Goal: Task Accomplishment & Management: Use online tool/utility

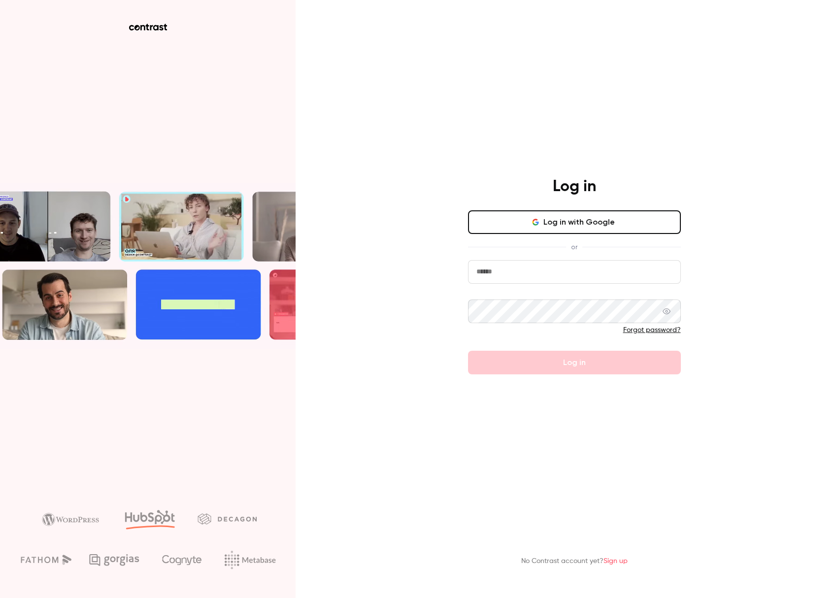
click at [628, 279] on input "email" at bounding box center [574, 272] width 213 height 24
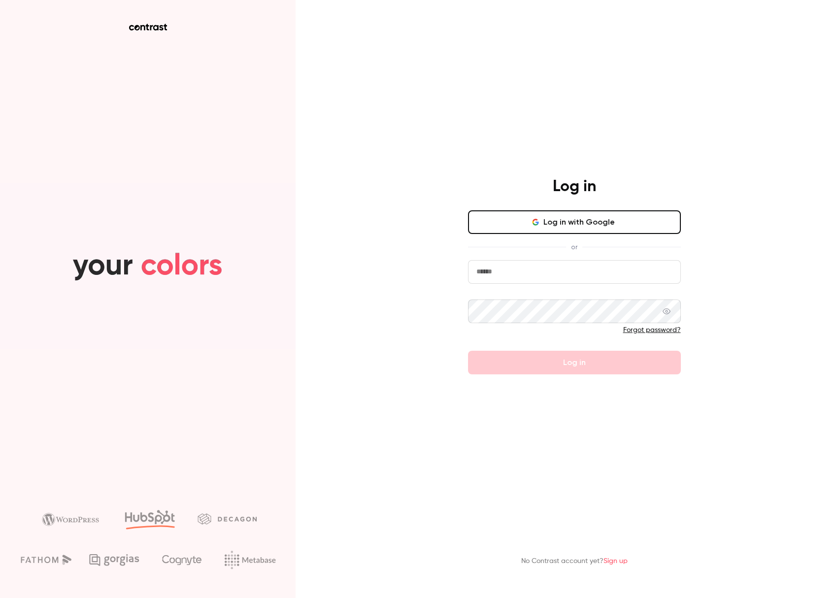
type input "**********"
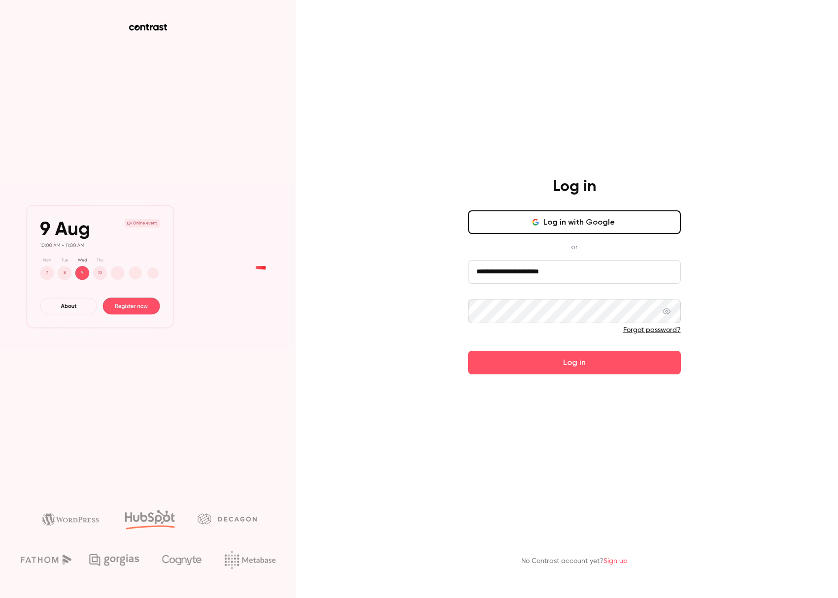
click at [468, 351] on button "Log in" at bounding box center [574, 363] width 213 height 24
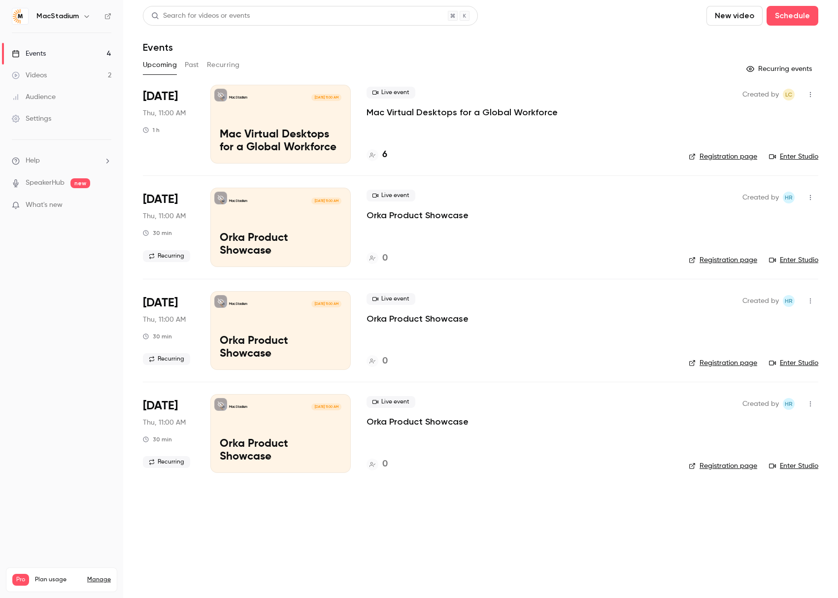
click at [56, 205] on span "What's new" at bounding box center [44, 205] width 37 height 10
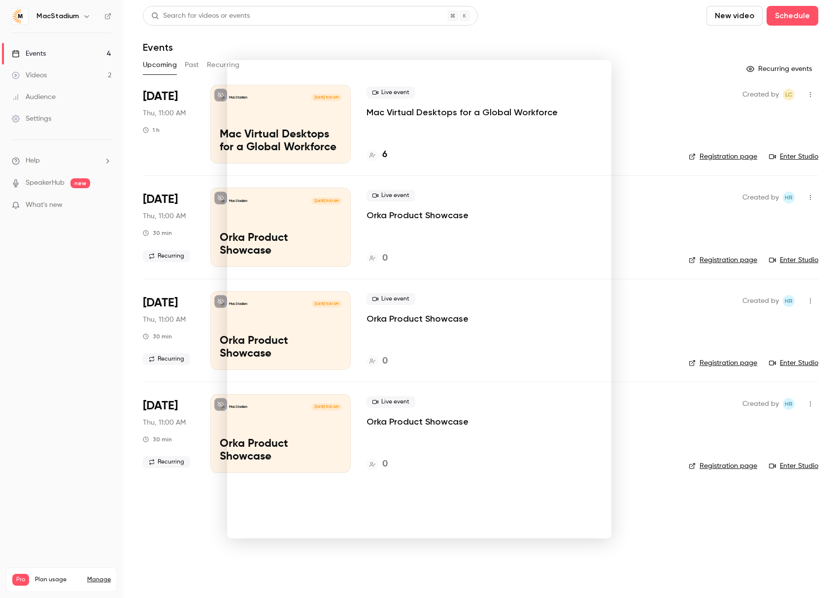
click at [627, 115] on div at bounding box center [419, 299] width 838 height 598
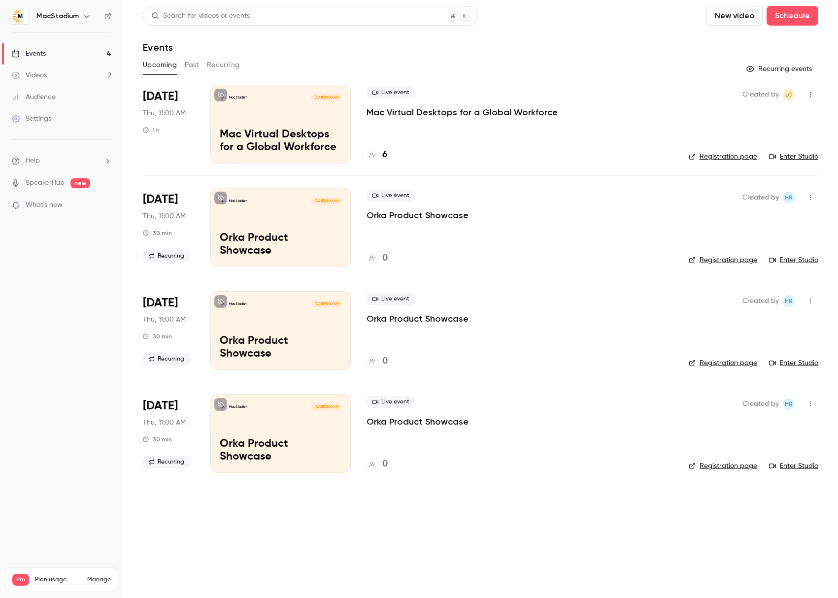
click at [55, 74] on link "Videos 2" at bounding box center [61, 75] width 123 height 22
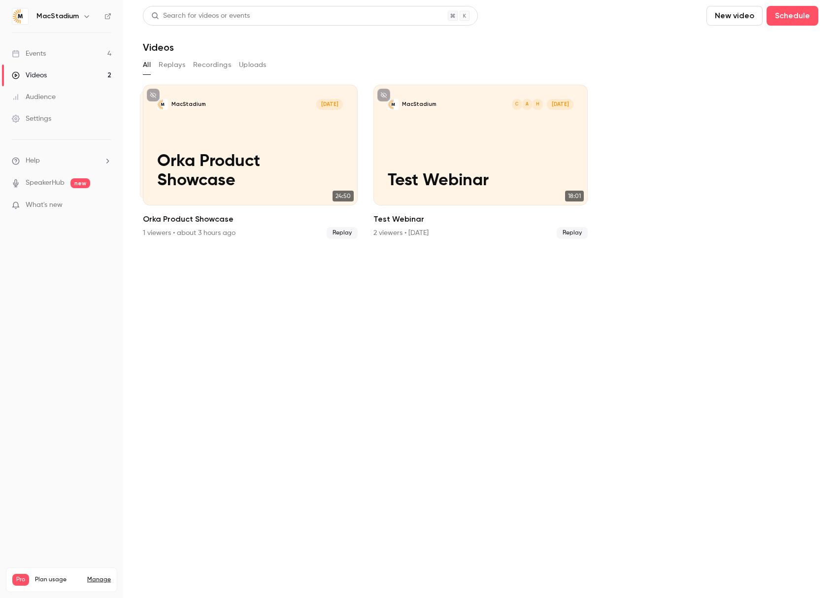
click at [39, 120] on div "Settings" at bounding box center [31, 119] width 39 height 10
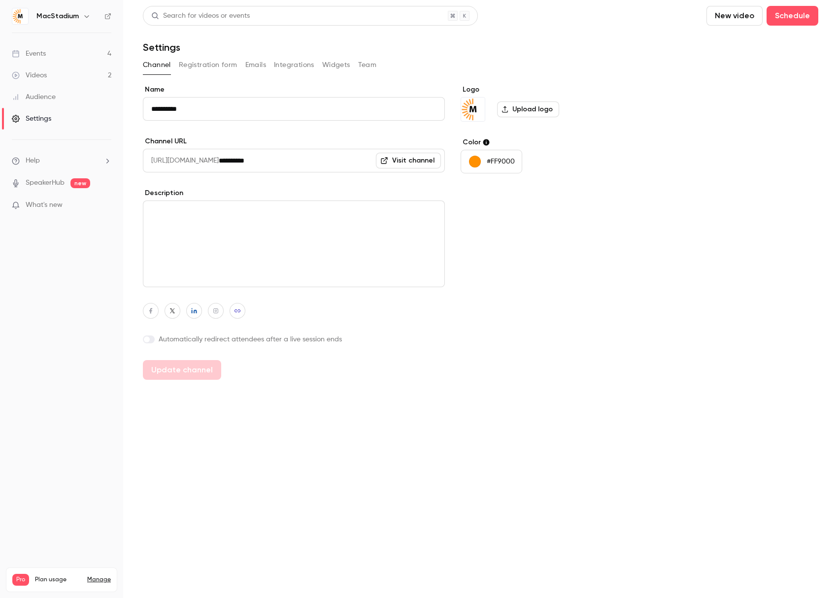
click at [206, 64] on button "Registration form" at bounding box center [208, 65] width 59 height 16
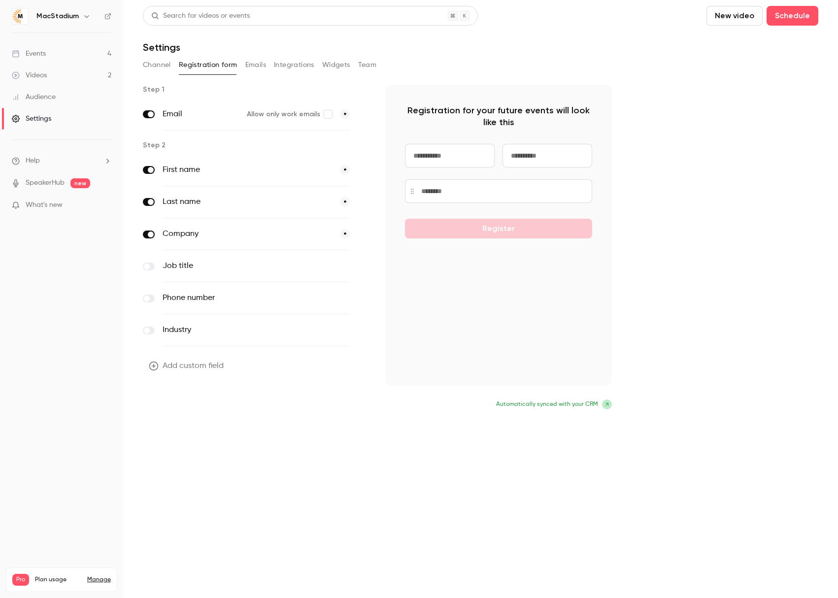
click at [183, 409] on button "Update form" at bounding box center [176, 405] width 66 height 20
click at [255, 65] on button "Emails" at bounding box center [255, 65] width 21 height 16
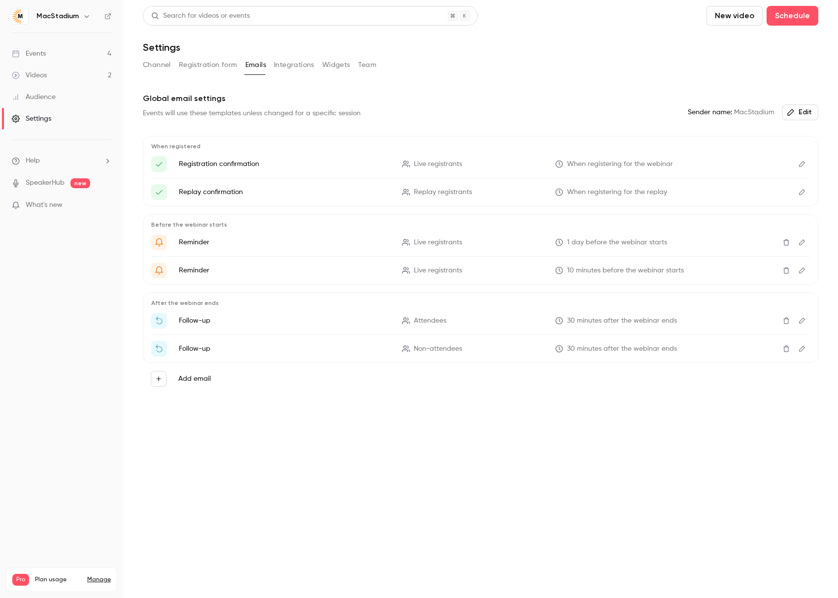
click at [283, 65] on button "Integrations" at bounding box center [294, 65] width 40 height 16
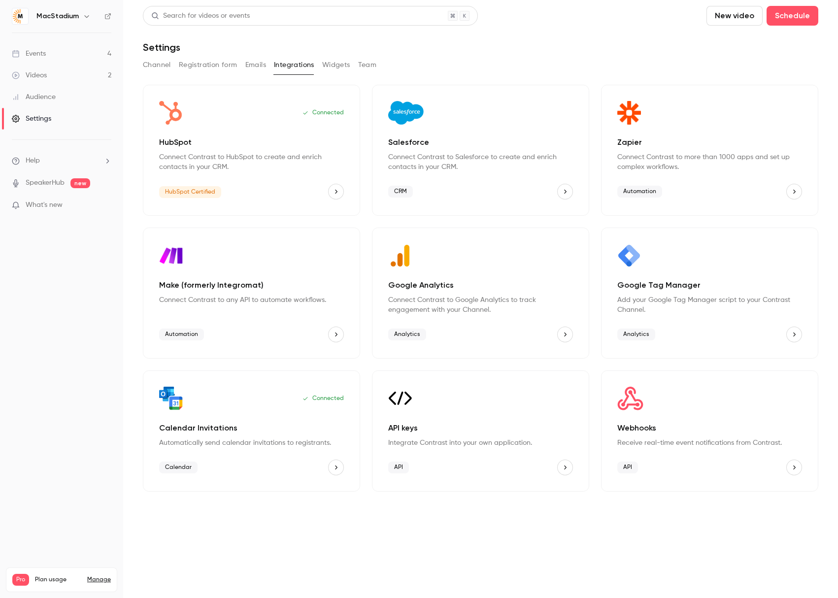
click at [336, 68] on button "Widgets" at bounding box center [336, 65] width 28 height 16
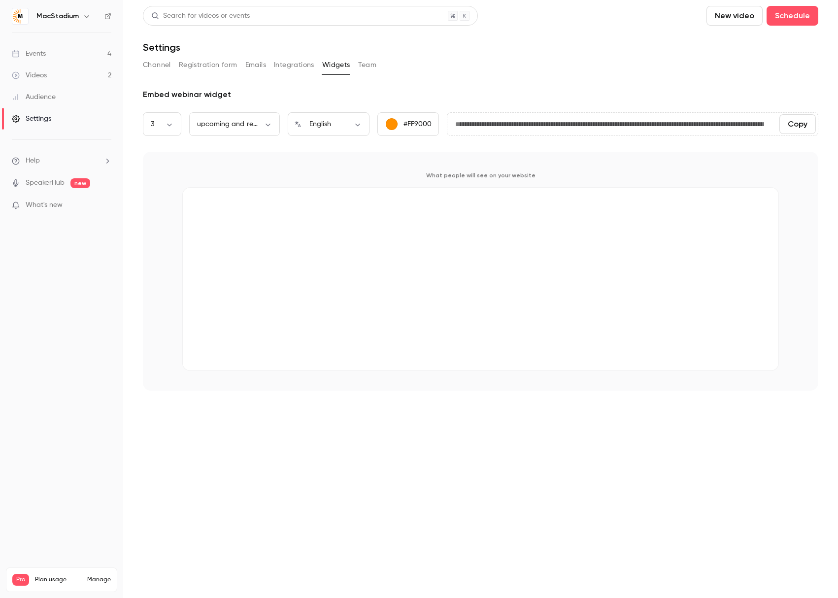
click at [370, 66] on button "Team" at bounding box center [367, 65] width 19 height 16
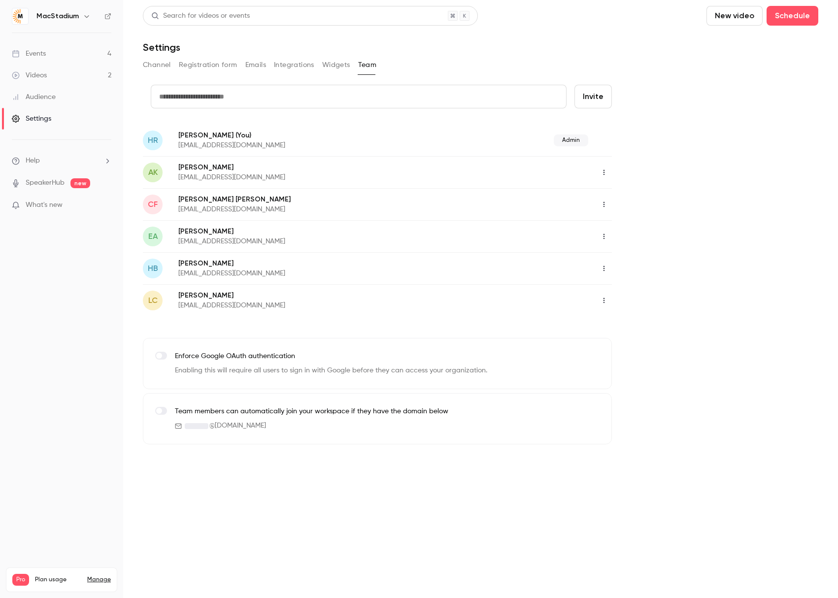
click at [150, 66] on button "Channel" at bounding box center [157, 65] width 28 height 16
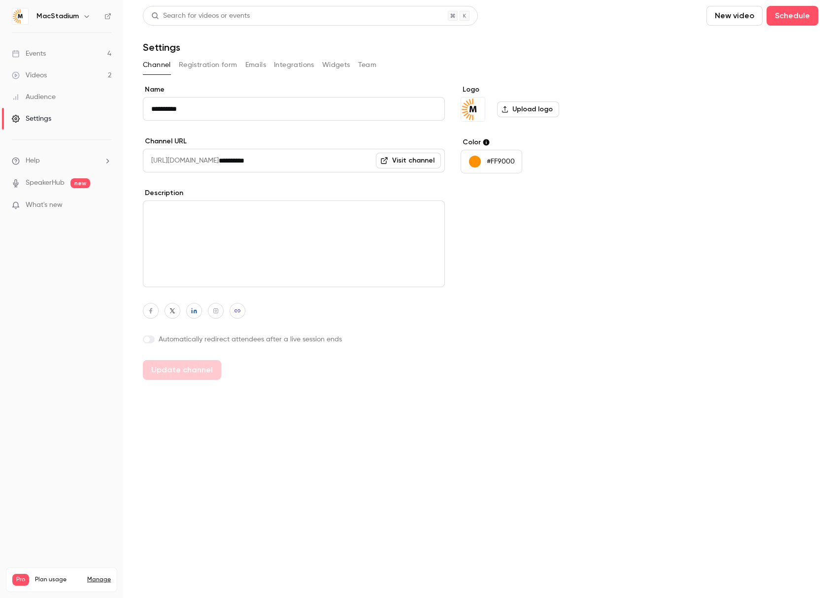
click at [45, 56] on div "Events" at bounding box center [29, 54] width 34 height 10
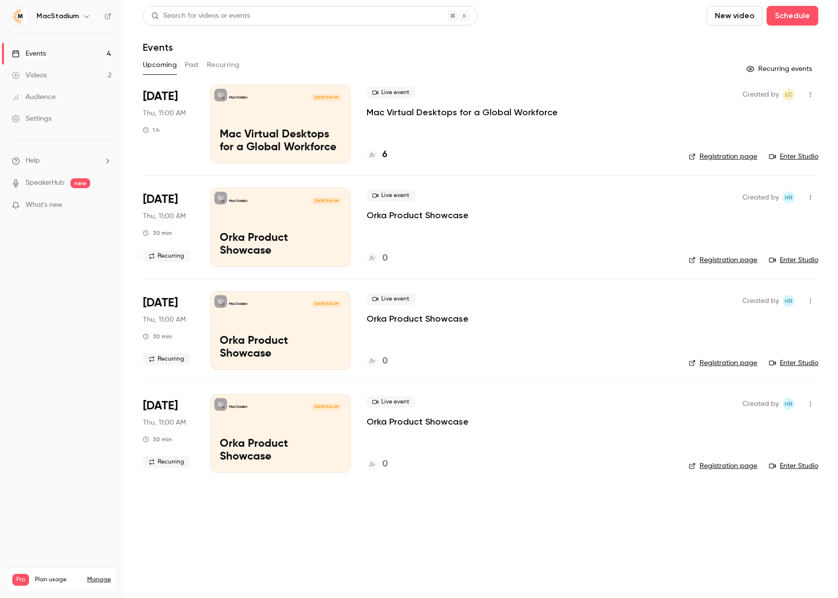
click at [731, 156] on link "Registration page" at bounding box center [722, 157] width 68 height 10
click at [425, 108] on p "Mac Virtual Desktops for a Global Workforce" at bounding box center [461, 112] width 191 height 12
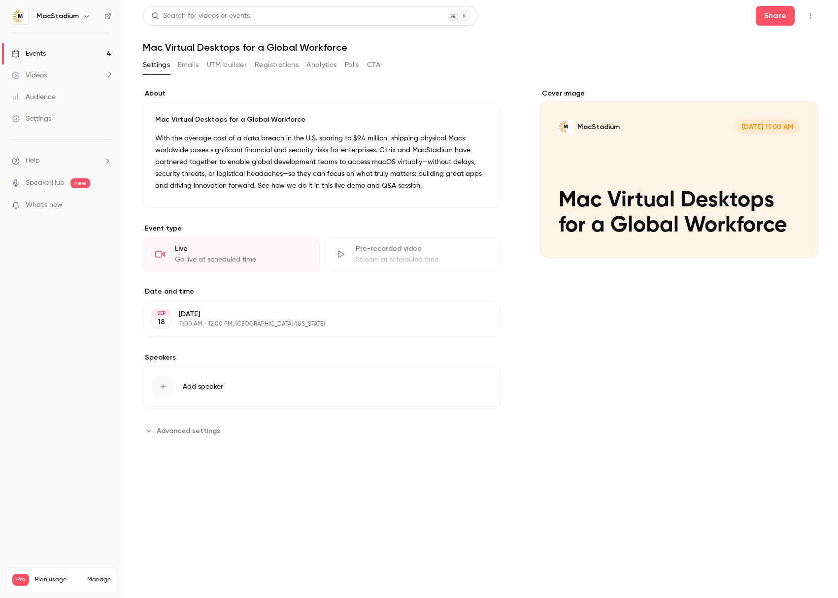
click at [374, 65] on button "CTA" at bounding box center [373, 65] width 13 height 16
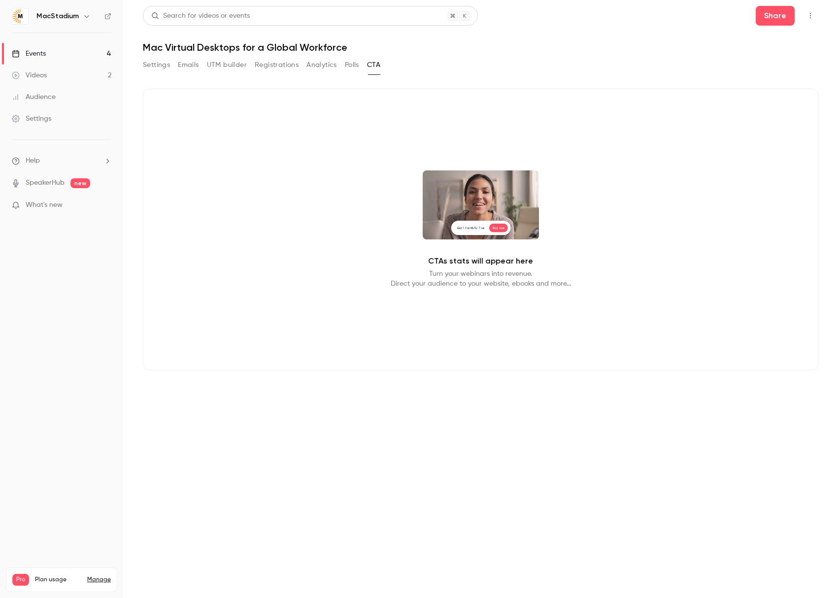
click at [346, 65] on button "Polls" at bounding box center [352, 65] width 14 height 16
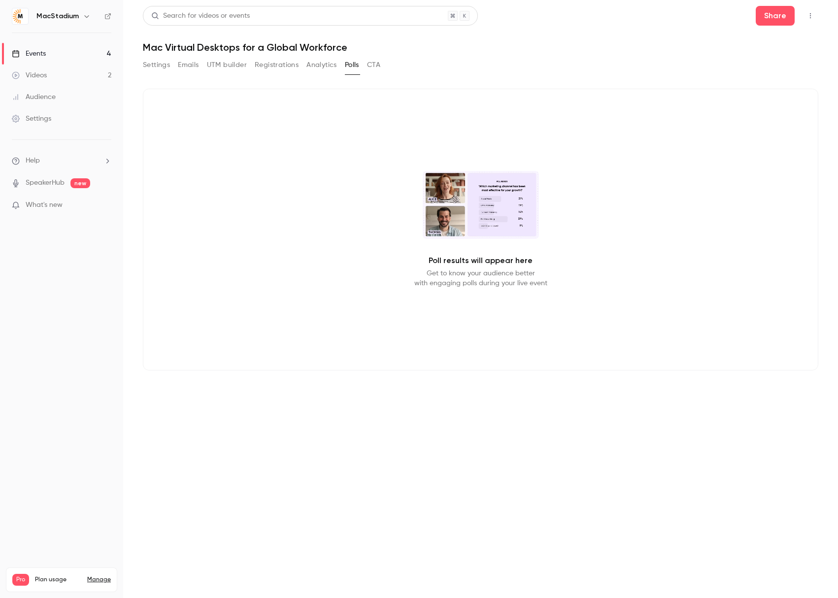
click at [313, 66] on button "Analytics" at bounding box center [321, 65] width 31 height 16
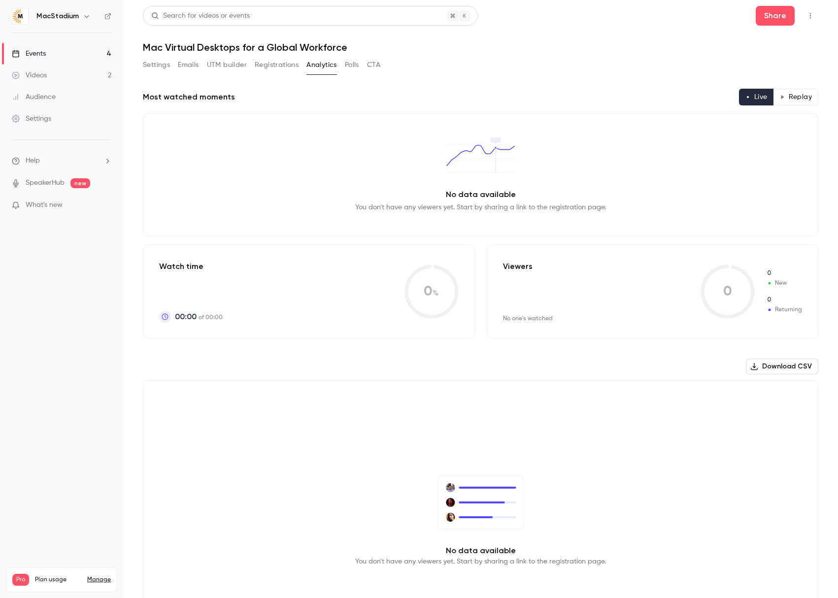
click at [275, 64] on button "Registrations" at bounding box center [277, 65] width 44 height 16
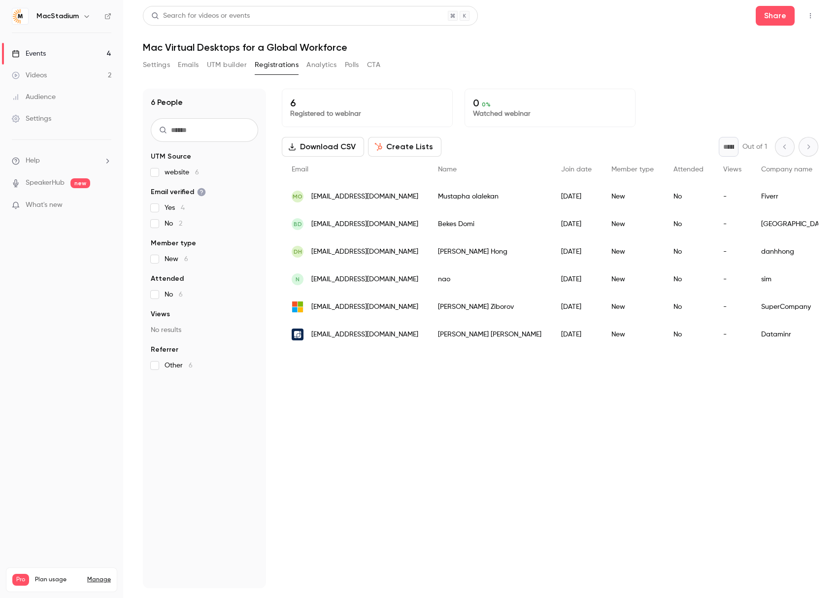
click at [224, 65] on button "UTM builder" at bounding box center [227, 65] width 40 height 16
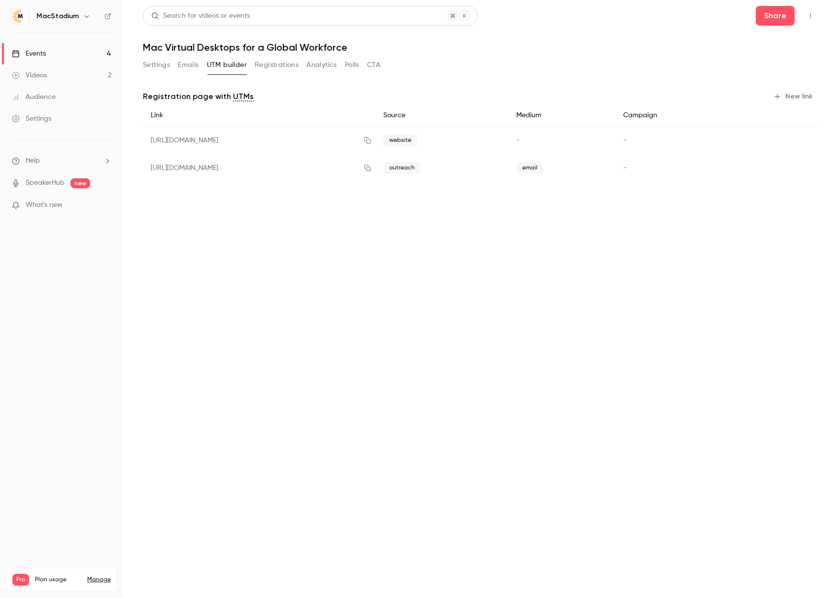
click at [187, 65] on button "Emails" at bounding box center [188, 65] width 21 height 16
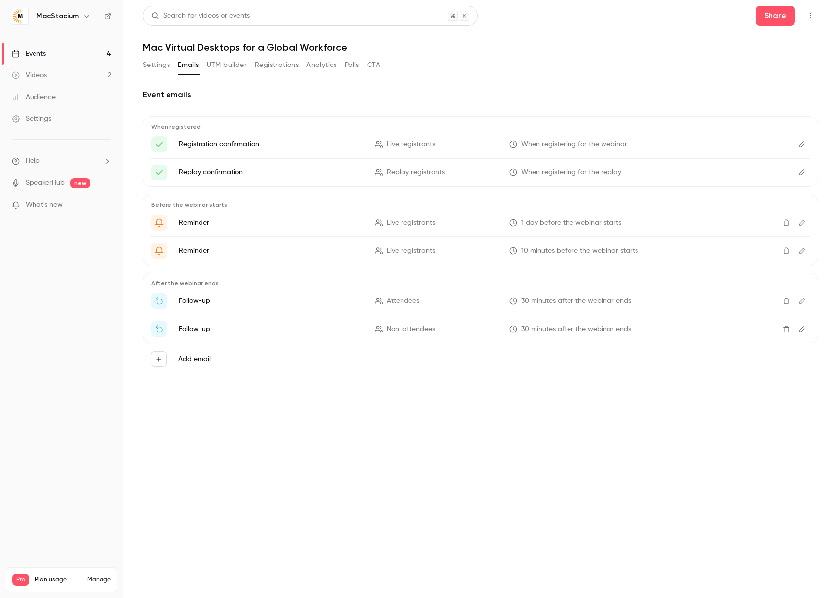
click at [157, 60] on button "Settings" at bounding box center [156, 65] width 27 height 16
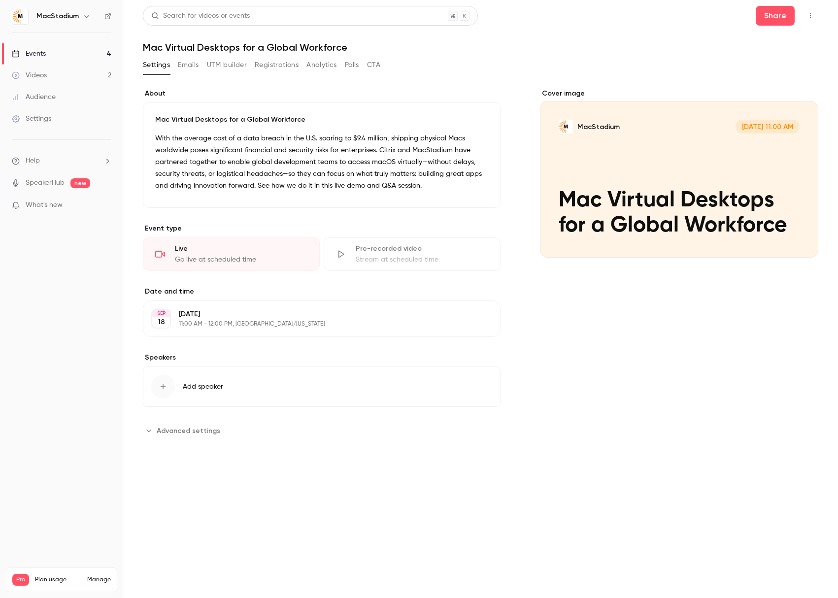
click at [176, 427] on span "Advanced settings" at bounding box center [189, 430] width 64 height 10
click at [633, 355] on div "Cover image MacStadium [DATE] 11:00 AM Mac Virtual Desktops for a Global Workfo…" at bounding box center [679, 319] width 278 height 460
click at [39, 156] on span "Help" at bounding box center [33, 161] width 14 height 10
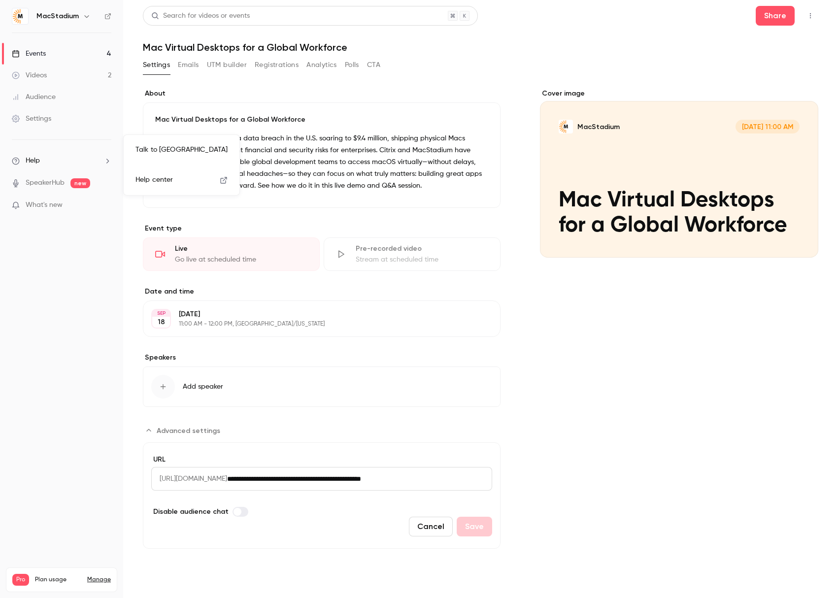
click at [145, 182] on span "Help center" at bounding box center [153, 180] width 37 height 10
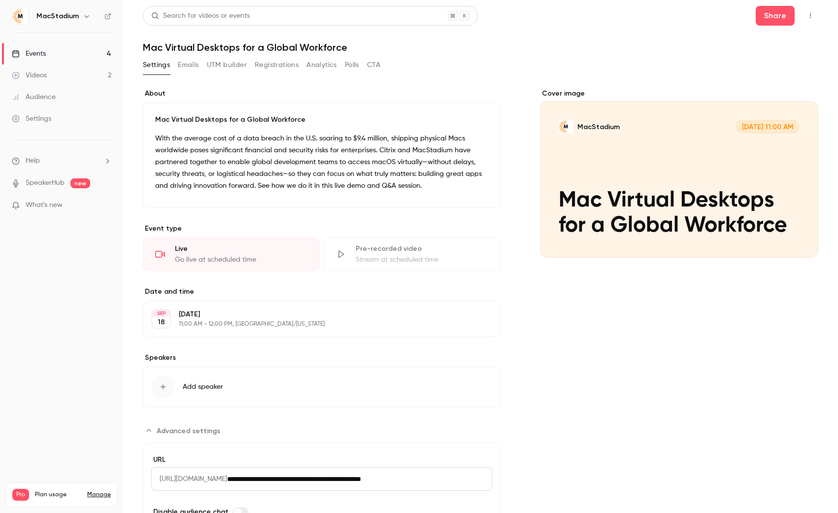
click at [301, 179] on p "With the average cost of a data breach in the U.S. soaring to $9.4 million, shi…" at bounding box center [321, 161] width 333 height 59
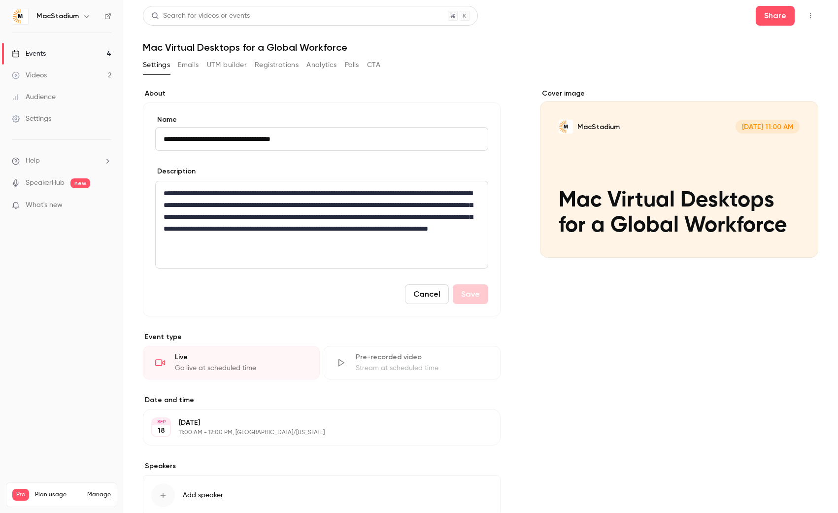
click at [301, 179] on div "**********" at bounding box center [321, 217] width 333 height 102
click at [264, 235] on p "**********" at bounding box center [321, 216] width 316 height 59
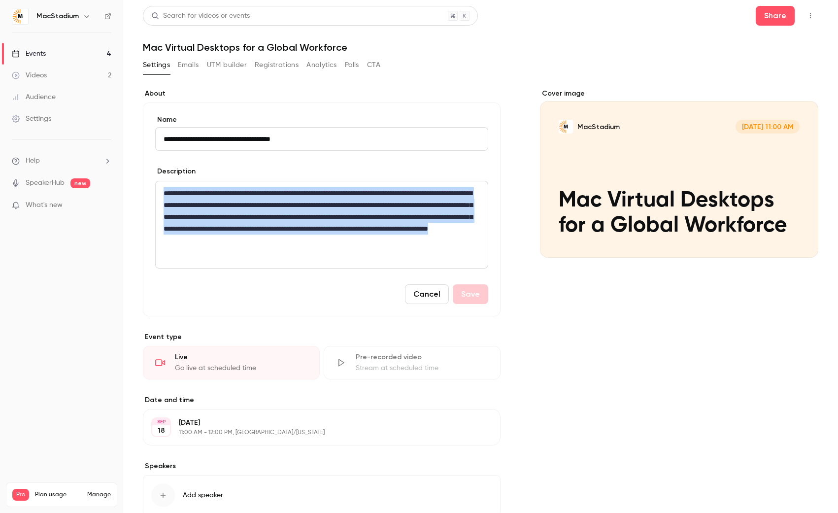
click at [264, 235] on p "**********" at bounding box center [321, 216] width 316 height 59
copy p "**********"
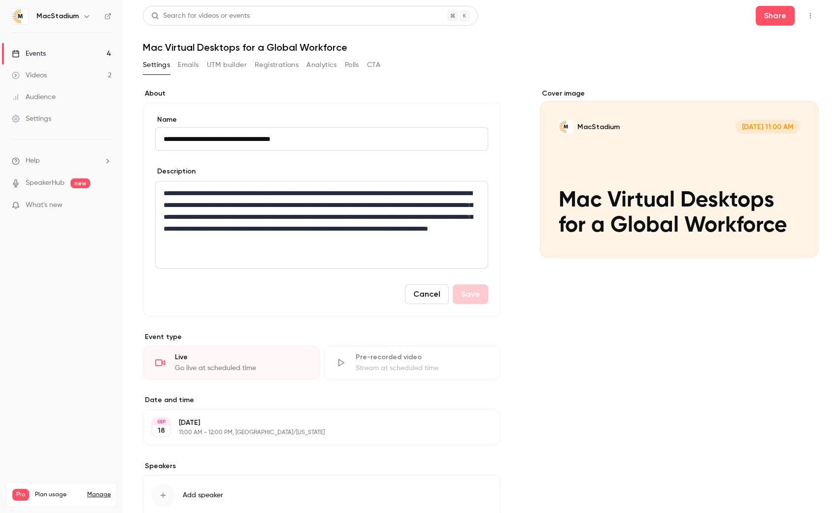
click at [247, 302] on div "Cancel Save" at bounding box center [321, 294] width 333 height 20
click at [768, 15] on button "Share" at bounding box center [774, 16] width 39 height 20
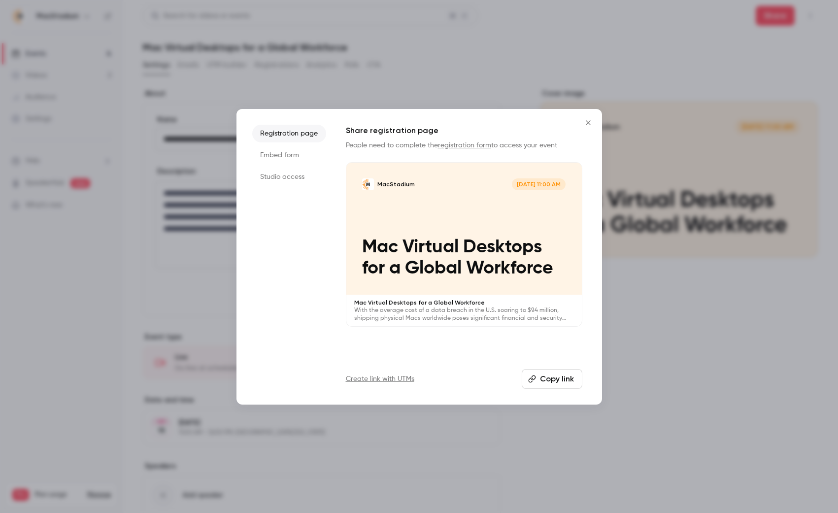
click at [276, 156] on li "Embed form" at bounding box center [289, 155] width 74 height 18
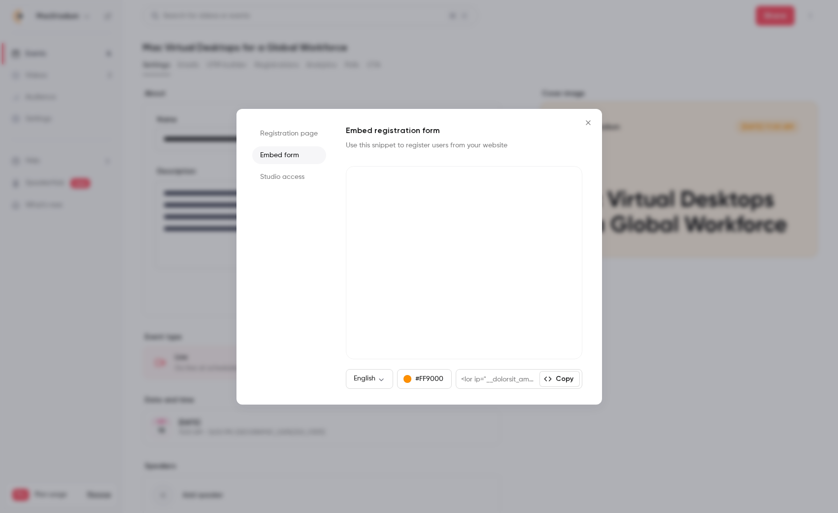
click at [556, 379] on button "Copy" at bounding box center [559, 379] width 40 height 16
click at [299, 134] on li "Registration page" at bounding box center [289, 134] width 74 height 18
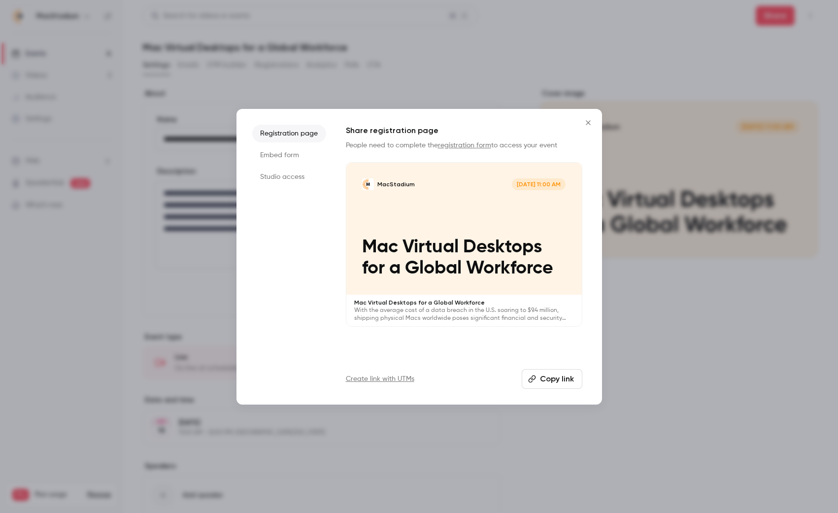
drag, startPoint x: 587, startPoint y: 122, endPoint x: 464, endPoint y: 131, distance: 123.9
click at [489, 136] on div "Registration page Embed form Studio access Share registration page People need …" at bounding box center [418, 256] width 365 height 295
click at [448, 145] on link "registration form" at bounding box center [464, 145] width 53 height 7
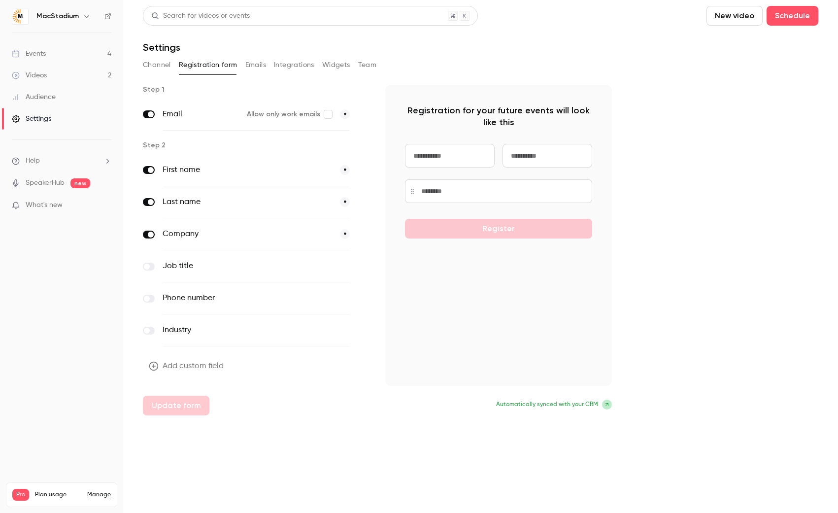
click at [154, 64] on button "Channel" at bounding box center [157, 65] width 28 height 16
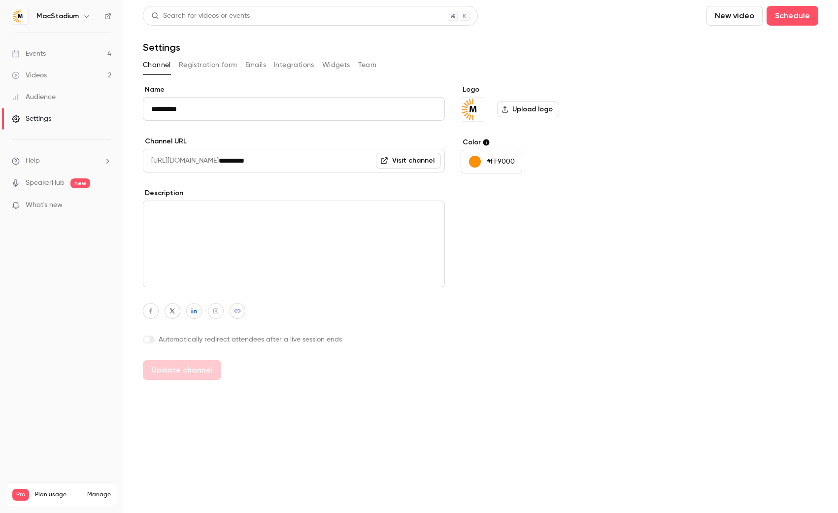
click at [46, 50] on link "Events 4" at bounding box center [61, 54] width 123 height 22
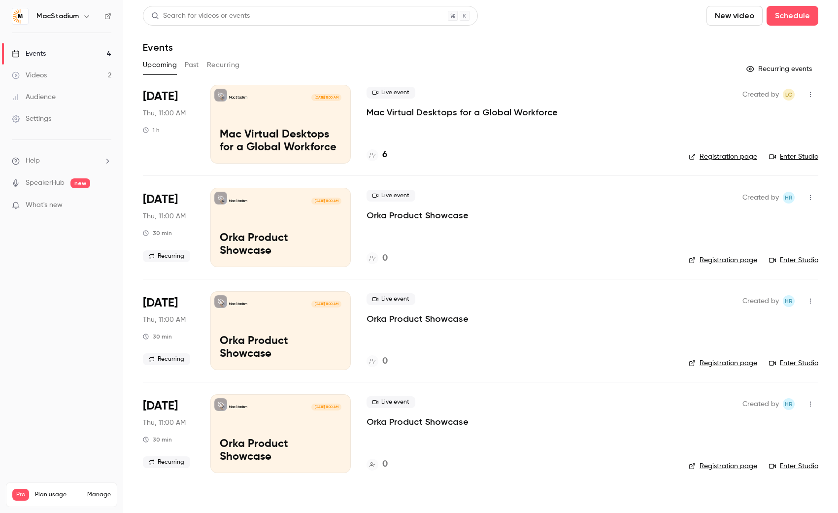
click at [476, 111] on p "Mac Virtual Desktops for a Global Workforce" at bounding box center [461, 112] width 191 height 12
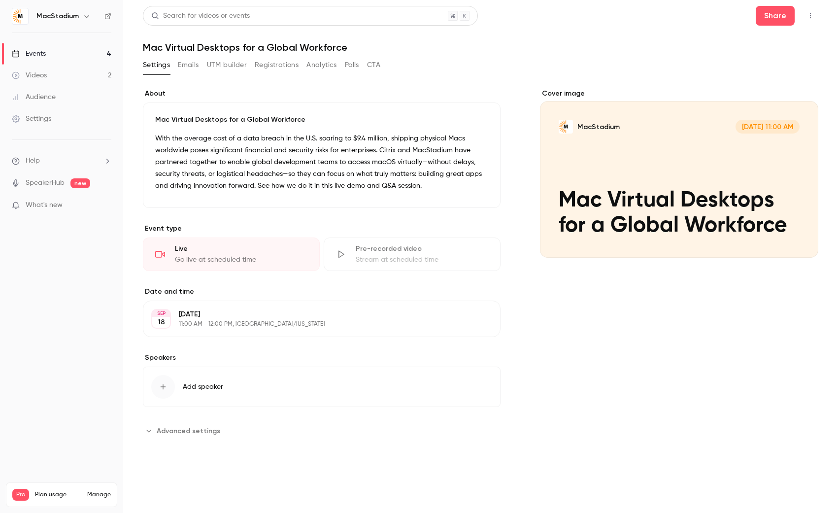
click at [176, 423] on button "Advanced settings" at bounding box center [184, 430] width 83 height 16
click at [776, 17] on button "Share" at bounding box center [774, 16] width 39 height 20
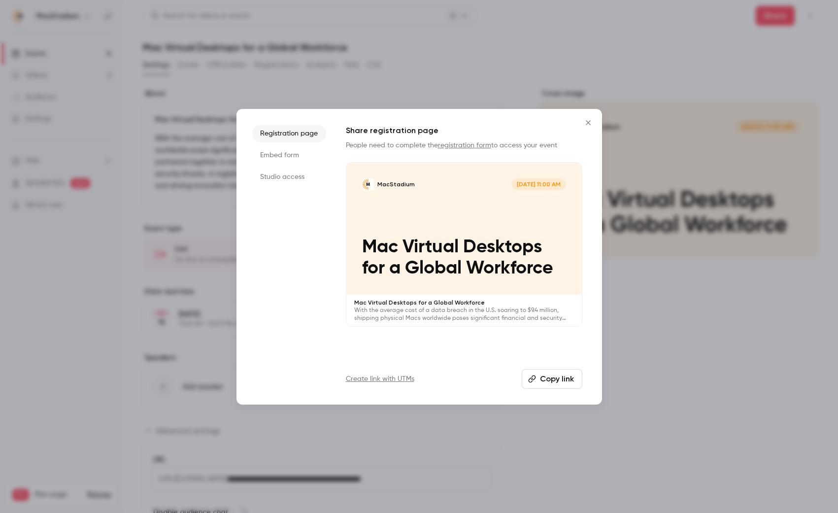
click at [288, 156] on li "Embed form" at bounding box center [289, 155] width 74 height 18
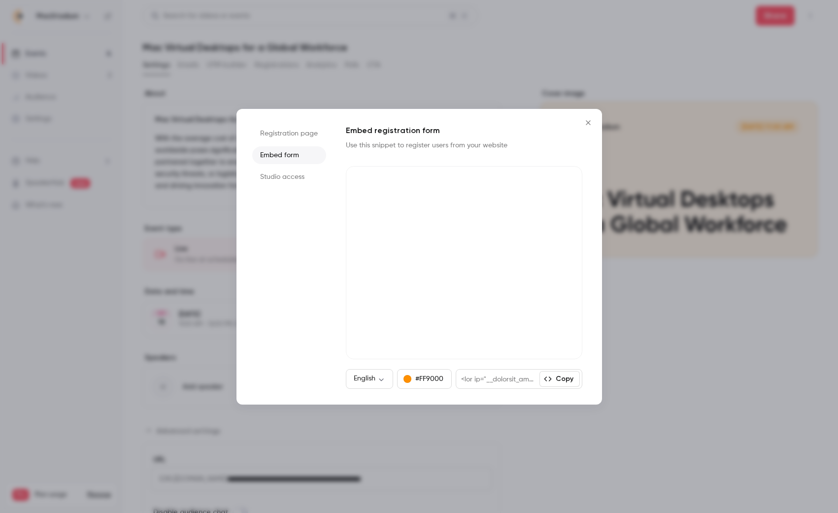
click at [587, 119] on icon "Close" at bounding box center [588, 123] width 12 height 8
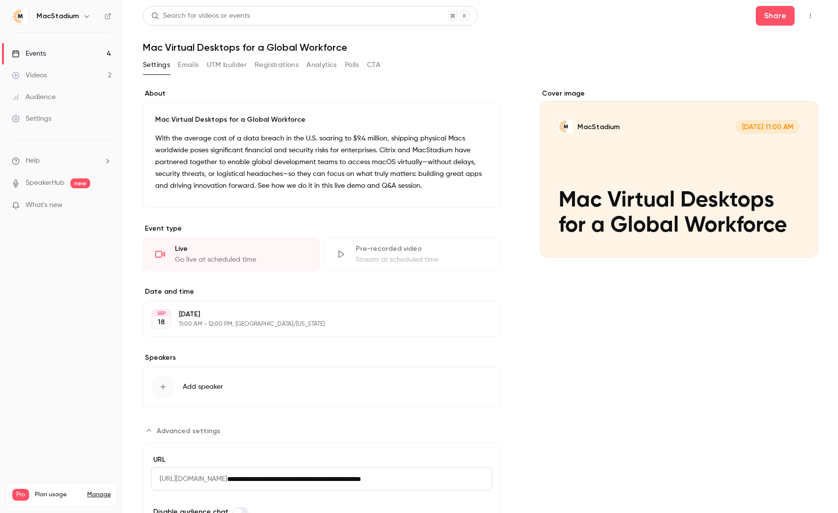
click at [612, 330] on div "Cover image MacStadium [DATE] 11:00 AM Mac Virtual Desktops for a Global Workfo…" at bounding box center [679, 319] width 278 height 460
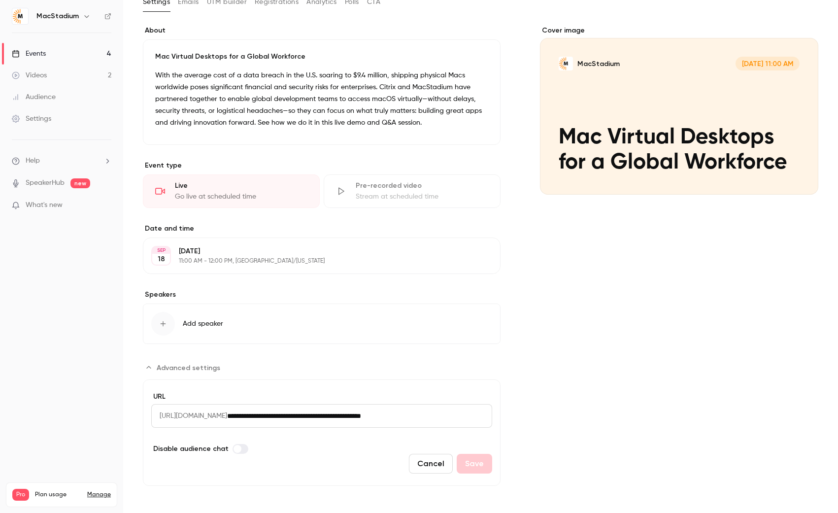
scroll to position [65, 0]
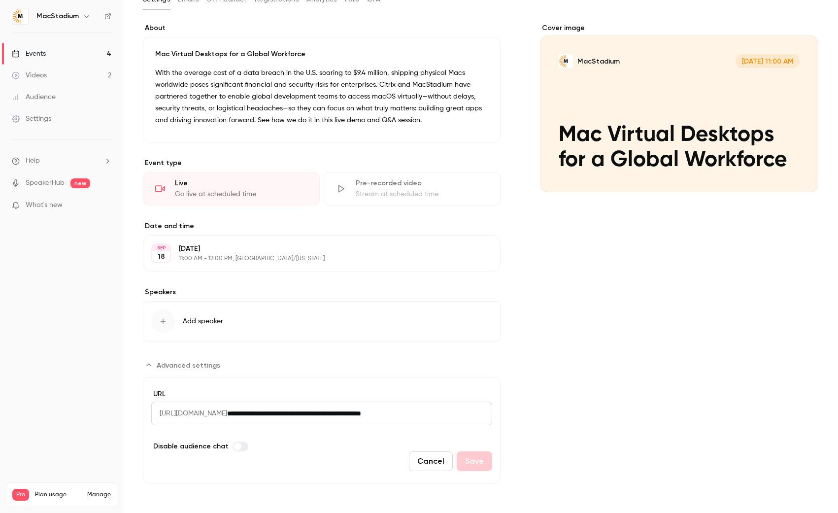
click at [479, 253] on button "Edit" at bounding box center [474, 253] width 36 height 16
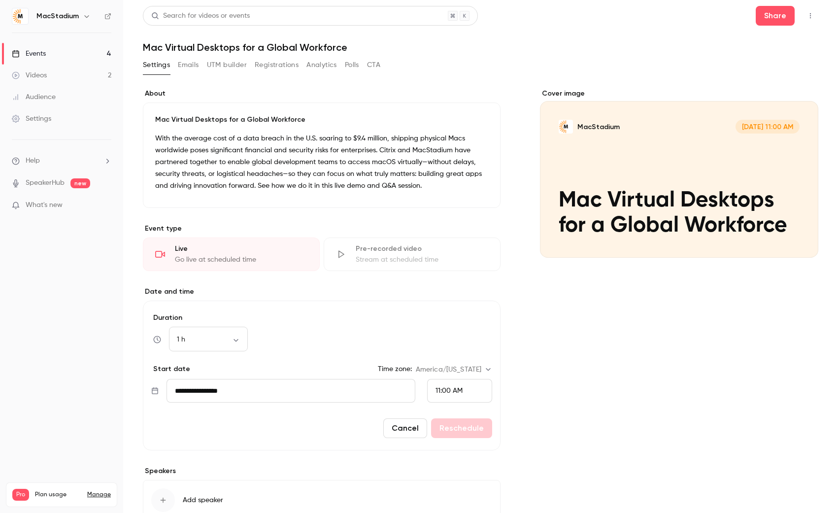
scroll to position [5, 0]
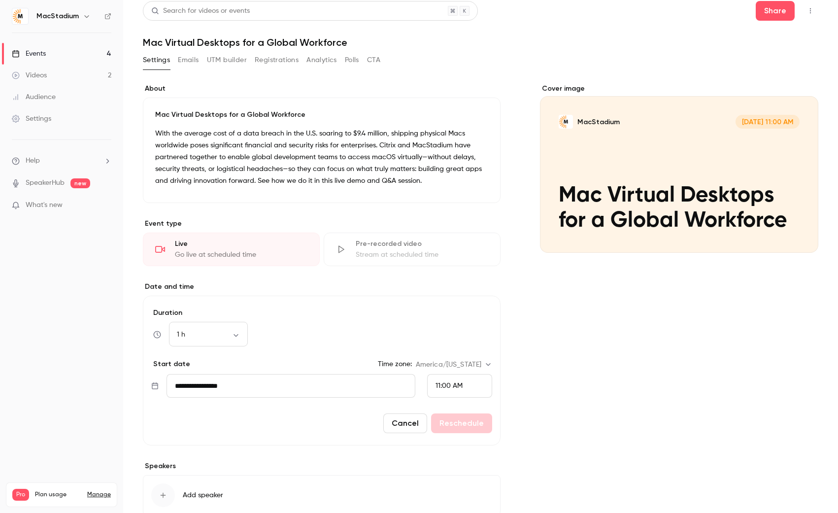
click at [395, 420] on button "Cancel" at bounding box center [405, 423] width 44 height 20
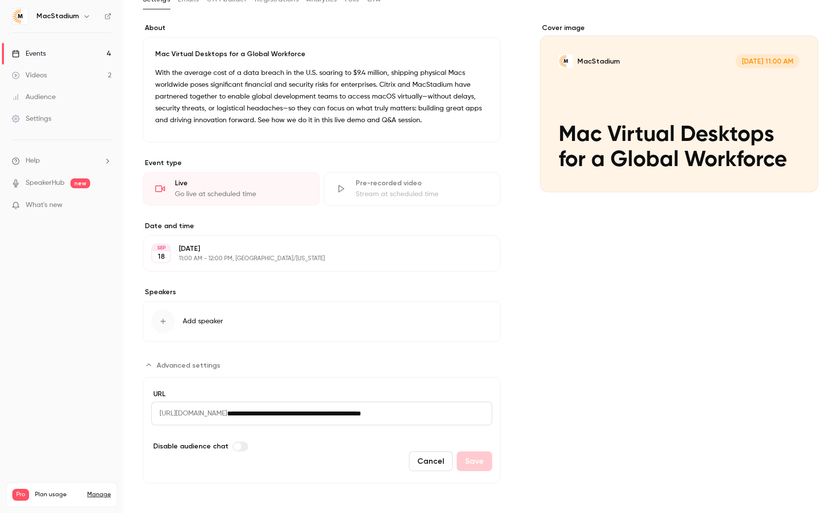
scroll to position [0, 0]
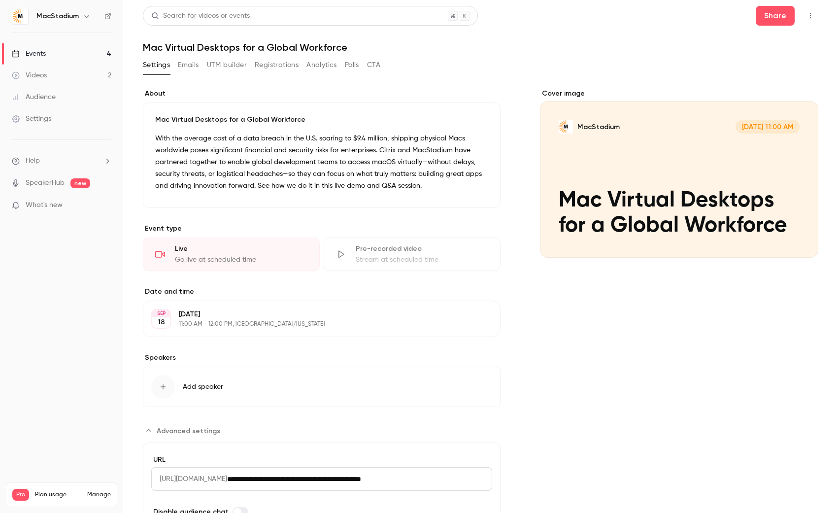
click at [542, 355] on div "Cover image MacStadium [DATE] 11:00 AM Mac Virtual Desktops for a Global Workfo…" at bounding box center [679, 319] width 278 height 460
click at [373, 66] on button "CTA" at bounding box center [373, 65] width 13 height 16
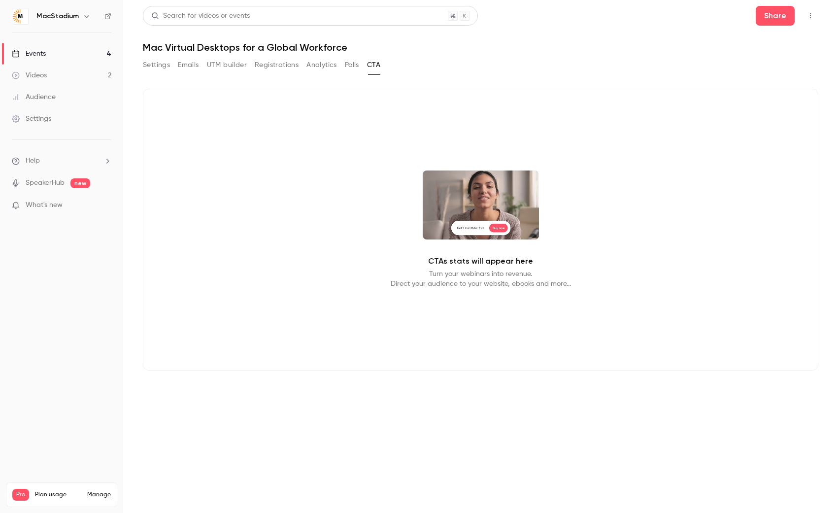
click at [349, 64] on button "Polls" at bounding box center [352, 65] width 14 height 16
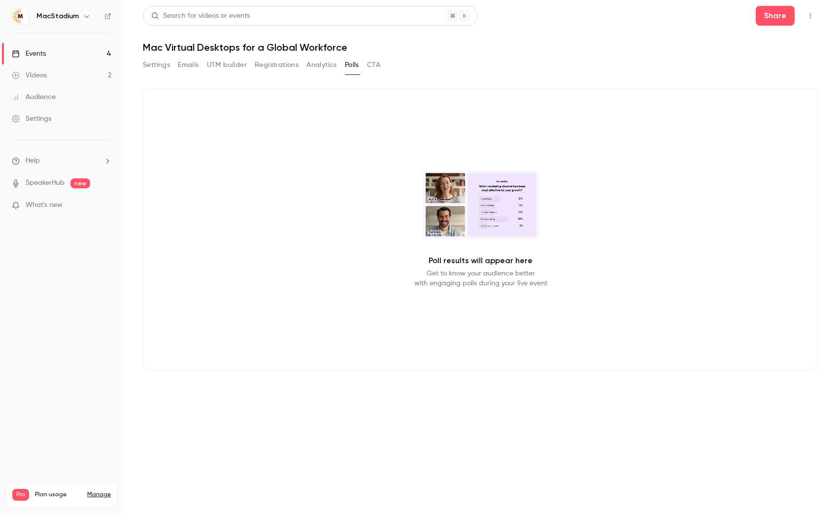
click at [324, 64] on button "Analytics" at bounding box center [321, 65] width 31 height 16
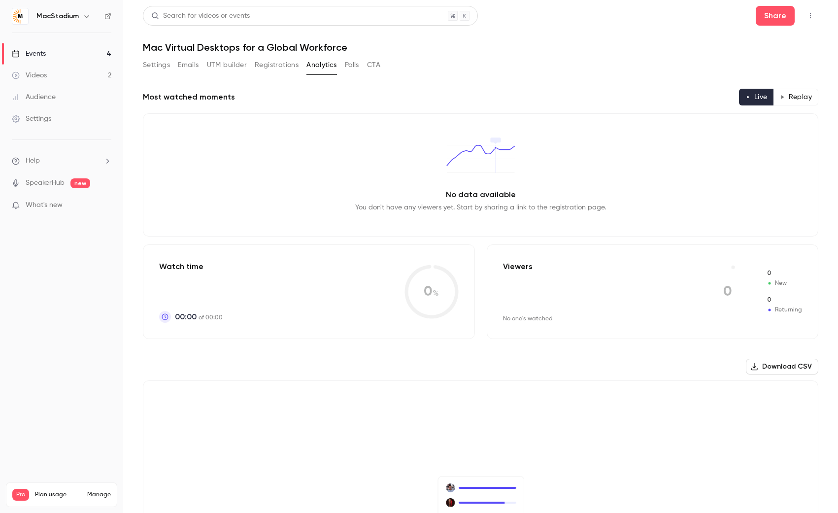
click at [281, 64] on button "Registrations" at bounding box center [277, 65] width 44 height 16
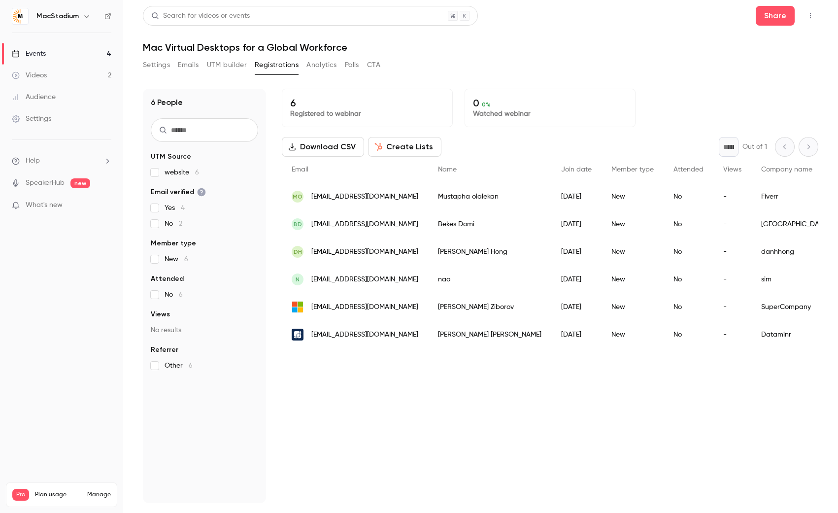
click at [229, 64] on button "UTM builder" at bounding box center [227, 65] width 40 height 16
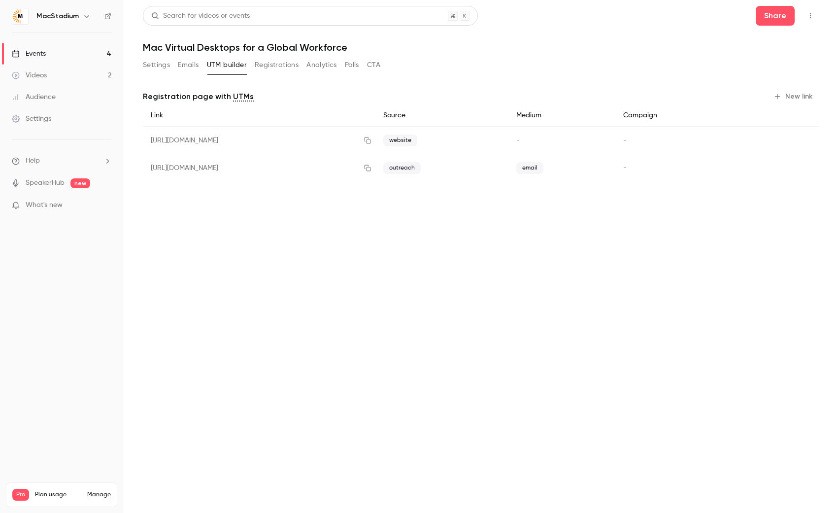
click at [176, 64] on div "Settings Emails UTM builder Registrations Analytics Polls CTA" at bounding box center [261, 65] width 237 height 16
click at [181, 63] on button "Emails" at bounding box center [188, 65] width 21 height 16
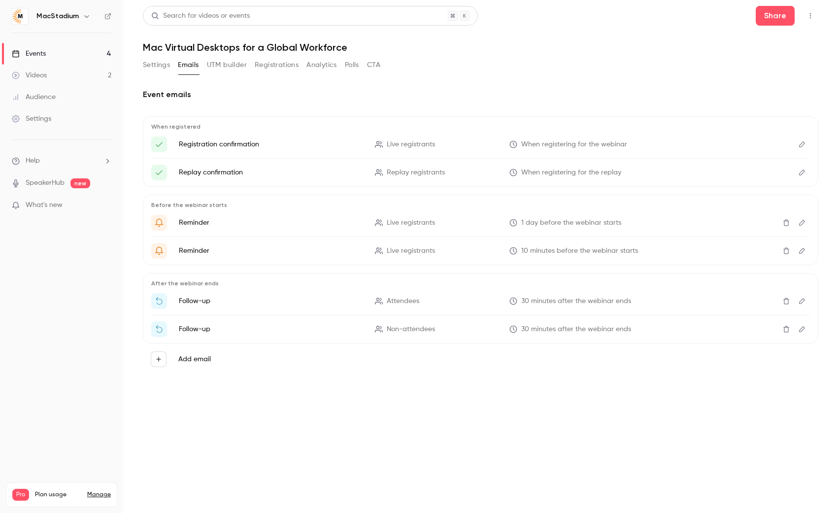
click at [154, 65] on button "Settings" at bounding box center [156, 65] width 27 height 16
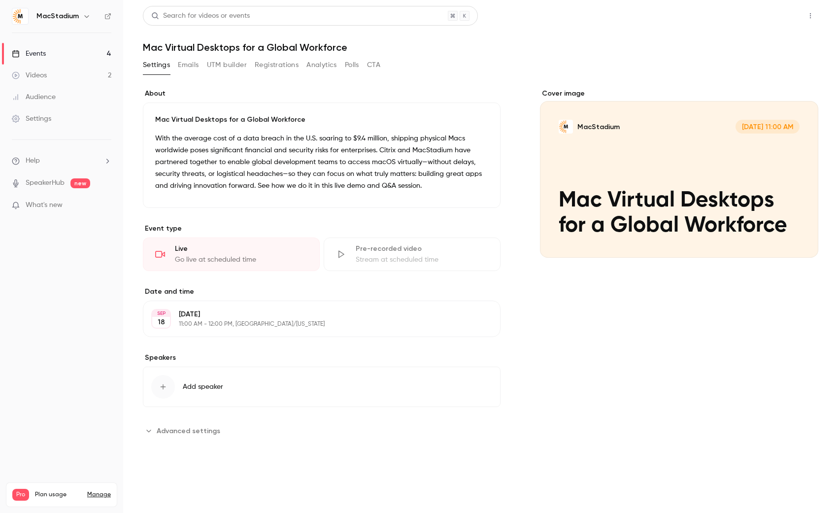
click at [776, 17] on button "Share" at bounding box center [774, 16] width 39 height 20
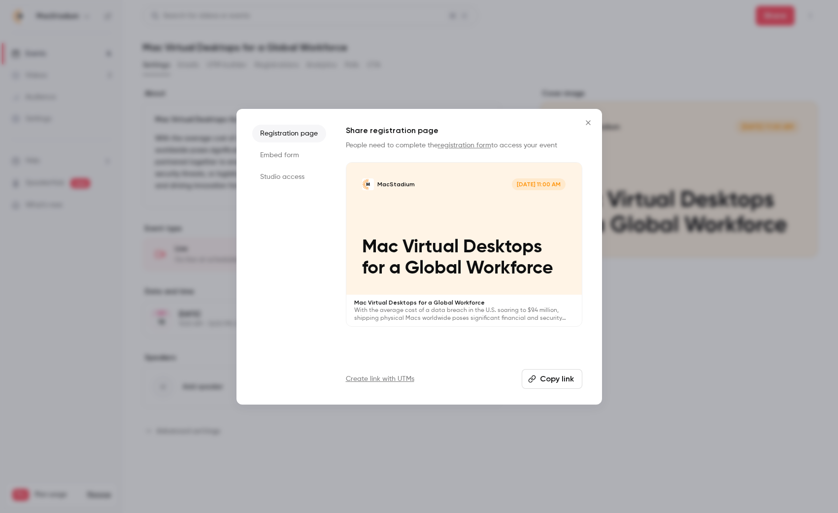
click at [290, 155] on li "Embed form" at bounding box center [289, 155] width 74 height 18
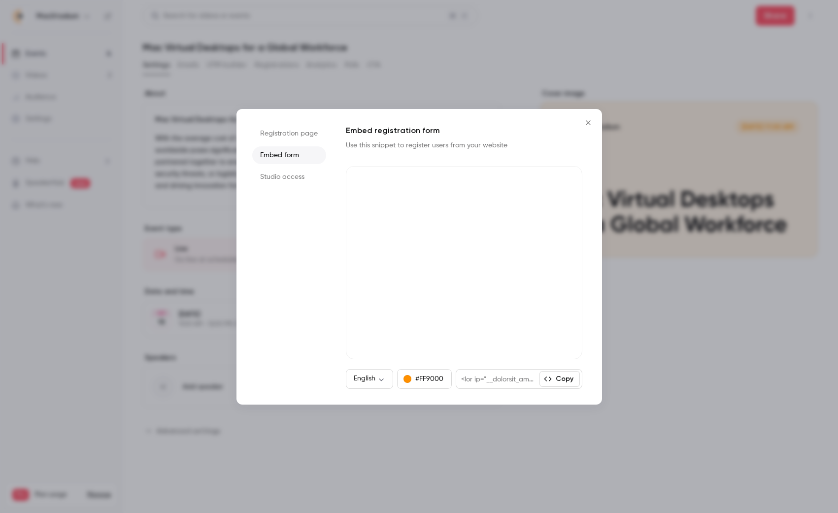
click at [282, 180] on li "Studio access" at bounding box center [289, 177] width 74 height 18
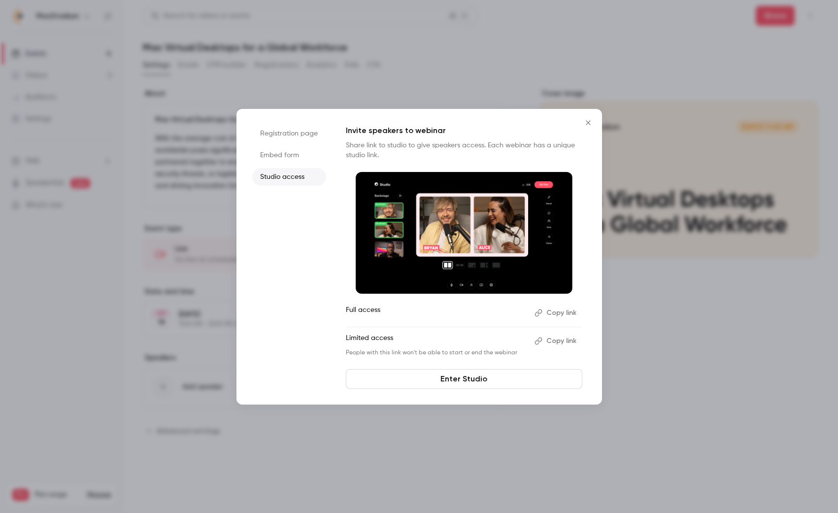
click at [280, 133] on li "Registration page" at bounding box center [289, 134] width 74 height 18
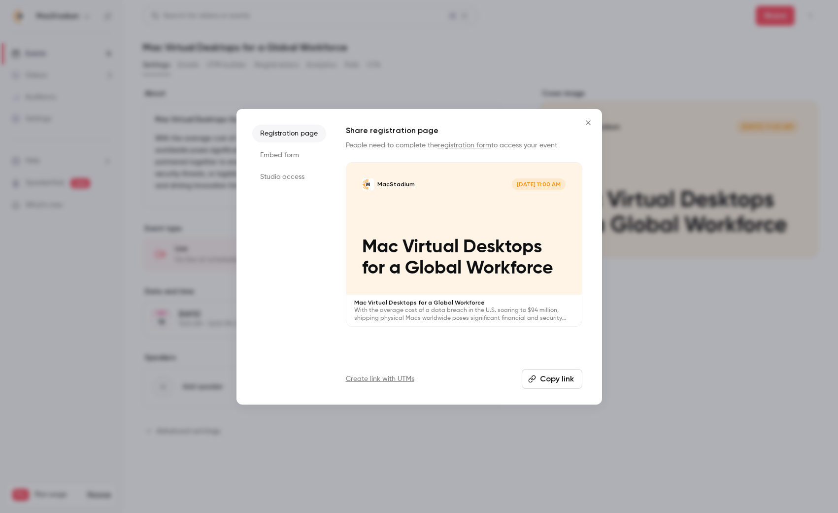
click at [589, 122] on icon "Close" at bounding box center [588, 123] width 12 height 8
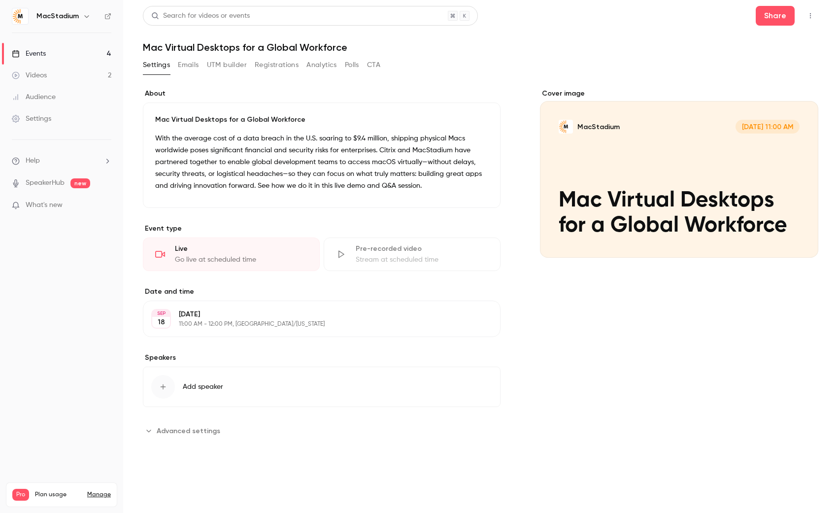
click at [375, 67] on button "CTA" at bounding box center [373, 65] width 13 height 16
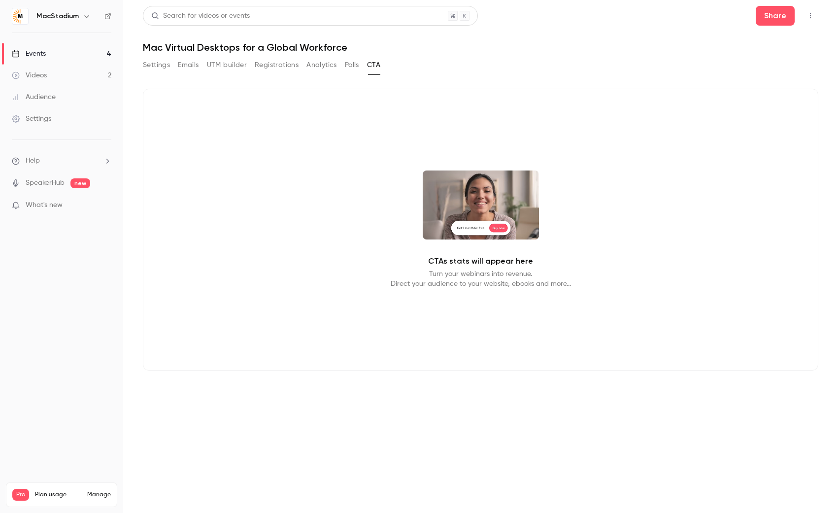
click at [452, 269] on p "Turn your webinars into revenue. Direct your audience to your website, ebooks a…" at bounding box center [480, 279] width 180 height 20
click at [486, 228] on video at bounding box center [480, 204] width 116 height 69
click at [41, 123] on div "Settings" at bounding box center [31, 119] width 39 height 10
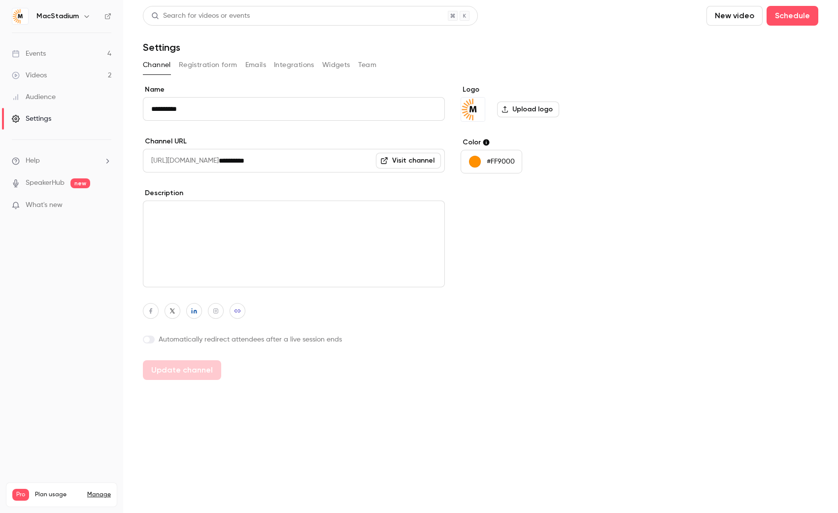
click at [38, 51] on div "Events" at bounding box center [29, 54] width 34 height 10
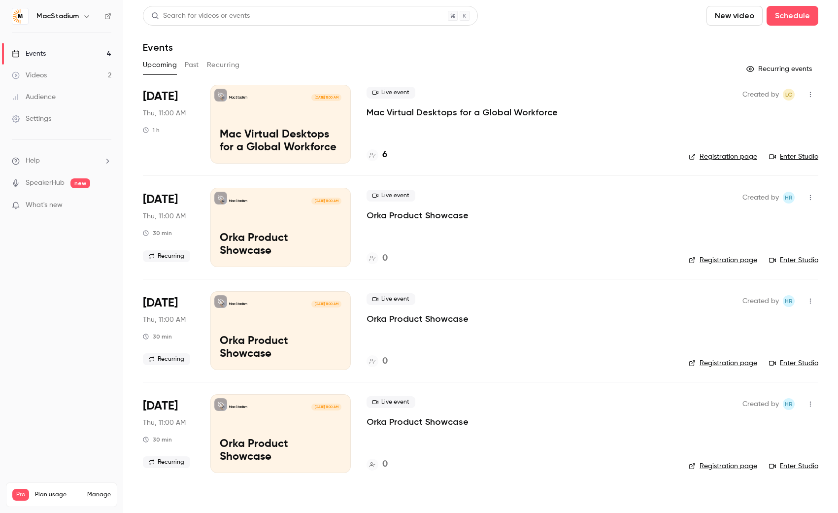
click at [83, 16] on icon "button" at bounding box center [87, 16] width 8 height 8
click at [80, 16] on div at bounding box center [419, 256] width 838 height 513
click at [53, 96] on div "Audience" at bounding box center [34, 97] width 44 height 10
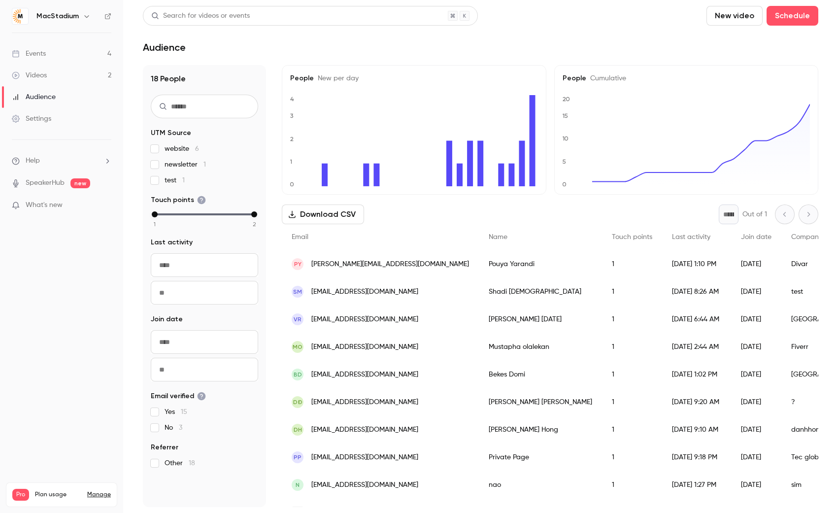
click at [43, 54] on div "Events" at bounding box center [29, 54] width 34 height 10
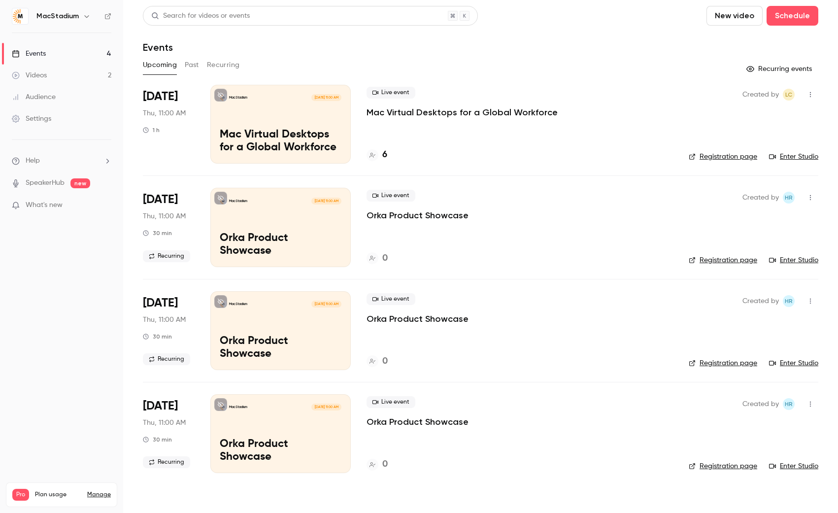
click at [441, 112] on p "Mac Virtual Desktops for a Global Workforce" at bounding box center [461, 112] width 191 height 12
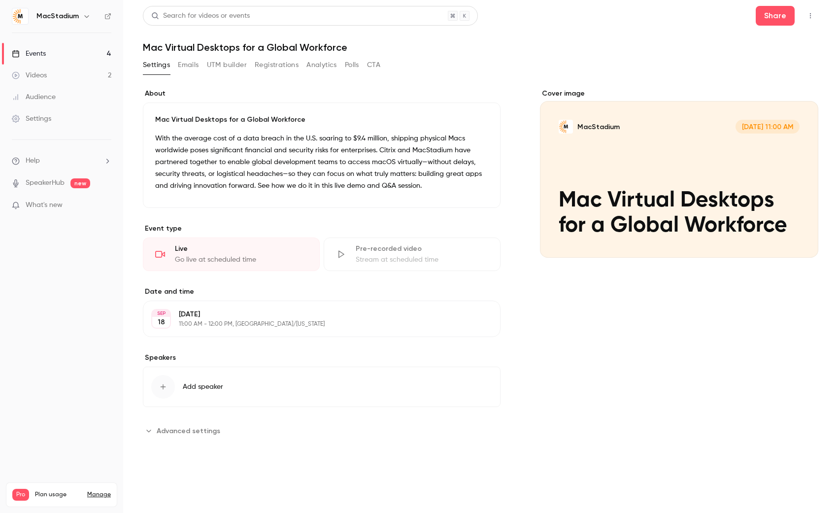
click at [373, 64] on button "CTA" at bounding box center [373, 65] width 13 height 16
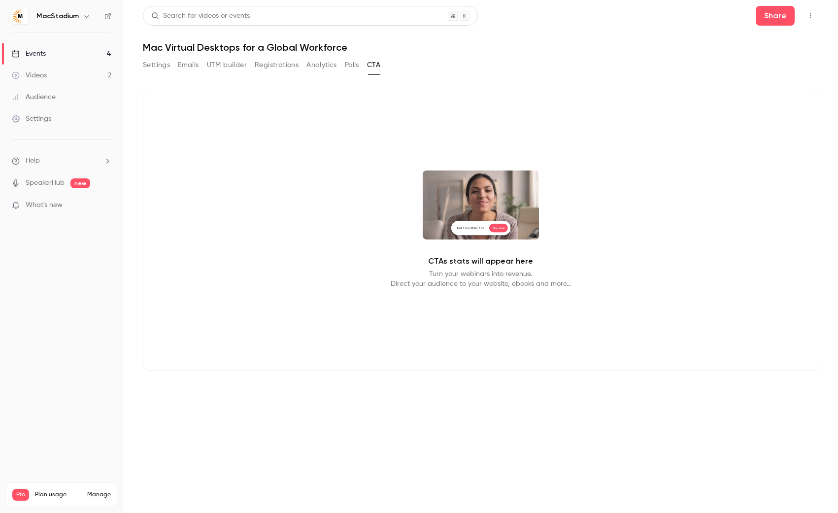
click at [461, 295] on div "CTAs stats will appear here Turn your webinars into revenue. Direct your audien…" at bounding box center [480, 230] width 675 height 282
click at [464, 280] on p "Turn your webinars into revenue. Direct your audience to your website, ebooks a…" at bounding box center [480, 279] width 180 height 20
click at [475, 224] on video at bounding box center [480, 204] width 116 height 69
click at [162, 64] on button "Settings" at bounding box center [156, 65] width 27 height 16
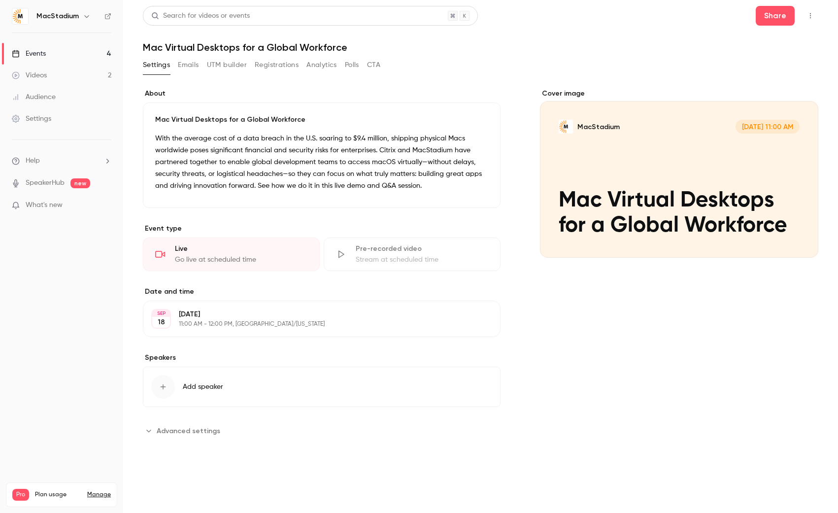
click at [189, 64] on button "Emails" at bounding box center [188, 65] width 21 height 16
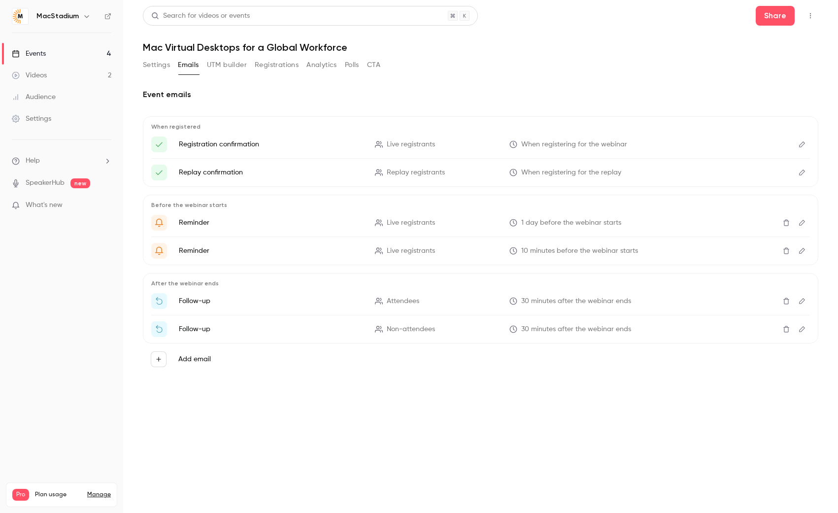
click at [218, 64] on button "UTM builder" at bounding box center [227, 65] width 40 height 16
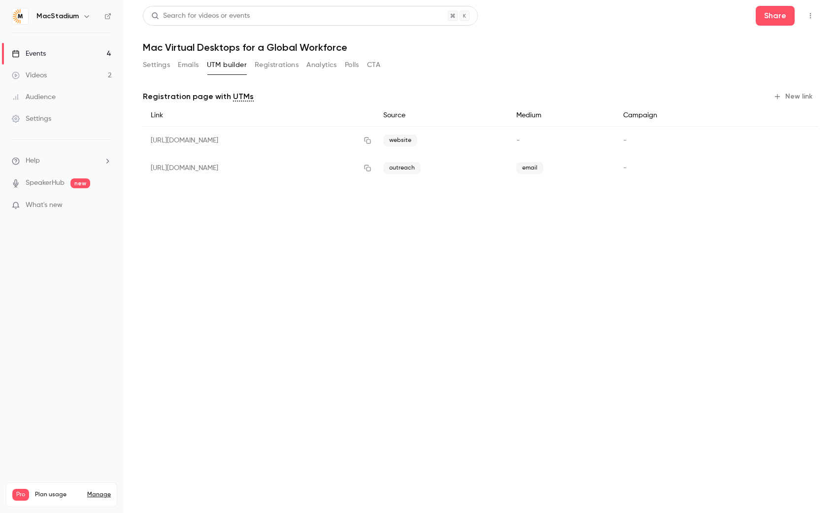
click at [264, 64] on button "Registrations" at bounding box center [277, 65] width 44 height 16
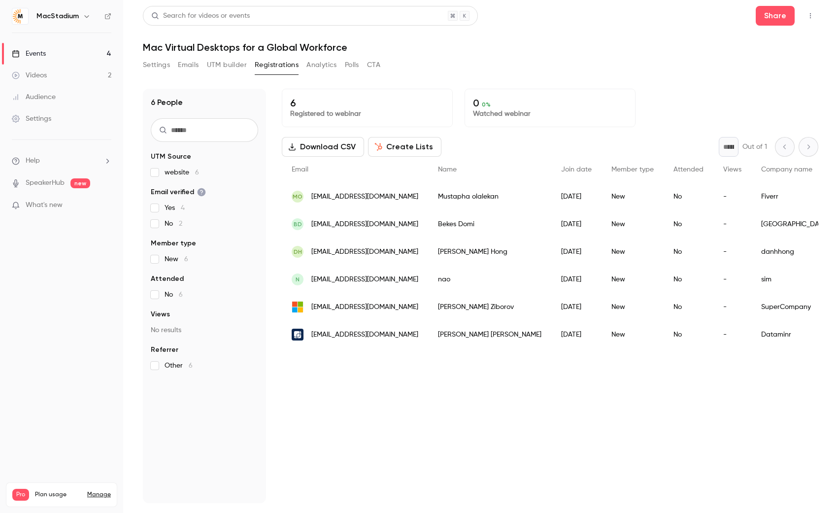
click at [306, 375] on div "6 Registered to webinar 0 0 % Watched webinar Download CSV Create Lists * Out o…" at bounding box center [550, 296] width 536 height 414
click at [410, 374] on div "6 Registered to webinar 0 0 % Watched webinar Download CSV Create Lists * Out o…" at bounding box center [550, 296] width 536 height 414
click at [774, 13] on button "Share" at bounding box center [774, 16] width 39 height 20
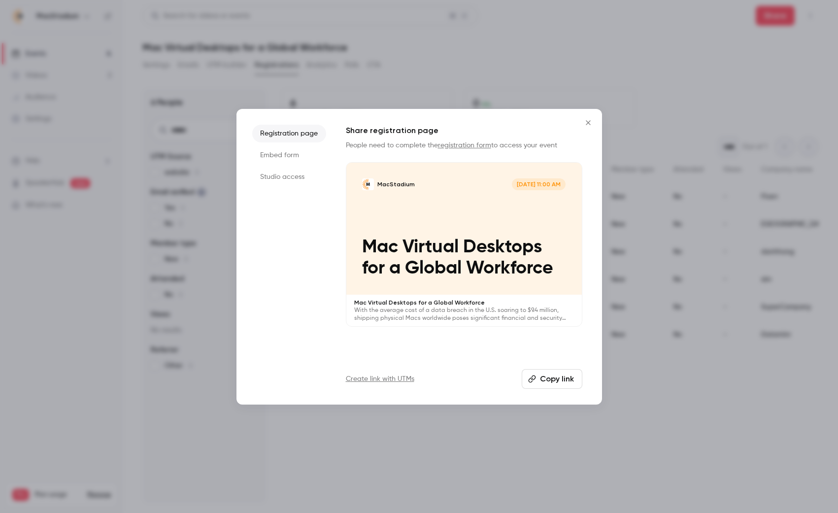
click at [272, 155] on li "Embed form" at bounding box center [289, 155] width 74 height 18
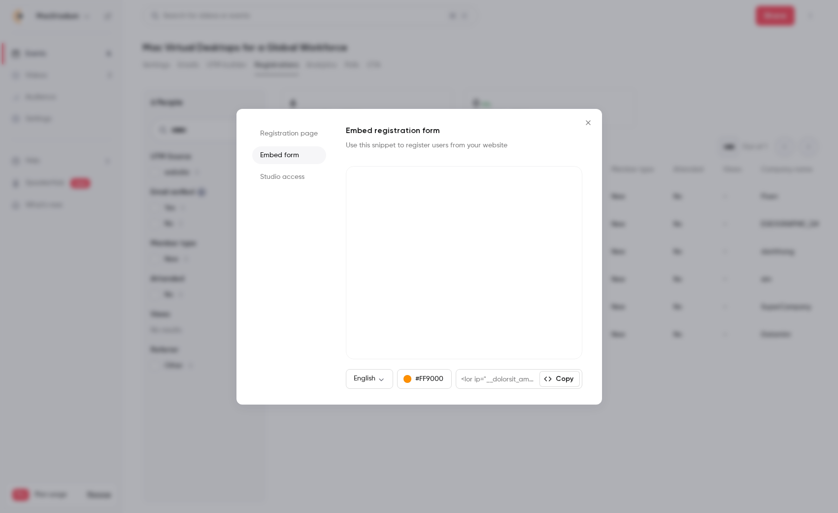
click at [566, 378] on button "Copy" at bounding box center [559, 379] width 40 height 16
click at [587, 122] on icon "Close" at bounding box center [587, 122] width 4 height 4
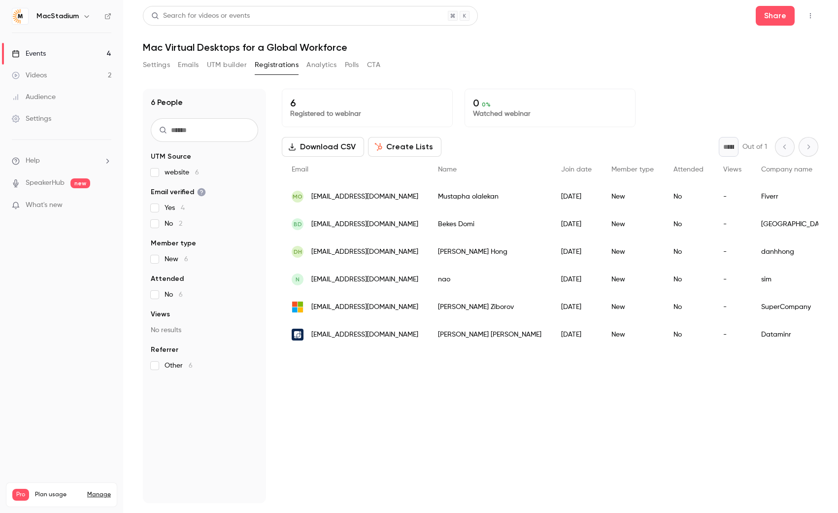
click at [158, 63] on button "Settings" at bounding box center [156, 65] width 27 height 16
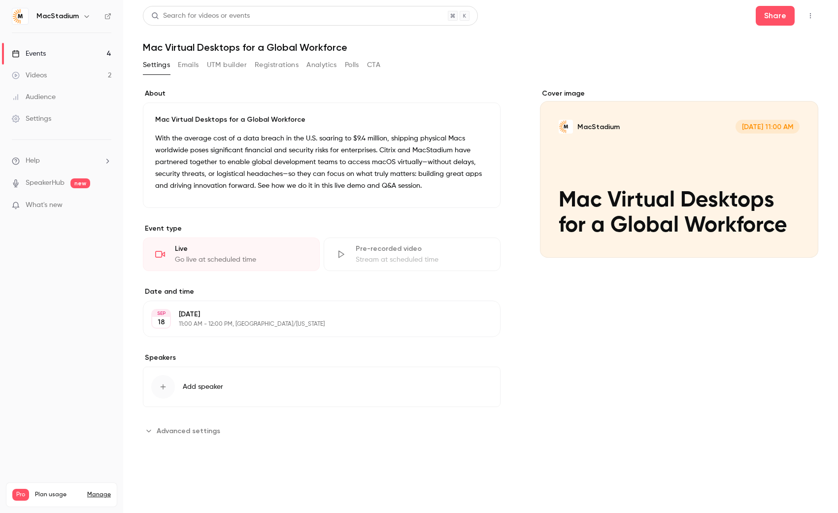
click at [191, 425] on span "Advanced settings" at bounding box center [189, 430] width 64 height 10
click at [192, 64] on button "Emails" at bounding box center [188, 65] width 21 height 16
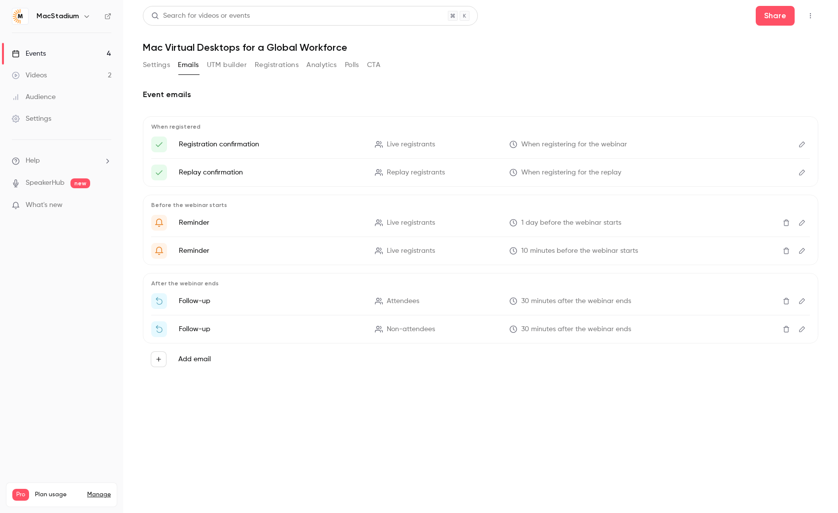
click at [223, 66] on button "UTM builder" at bounding box center [227, 65] width 40 height 16
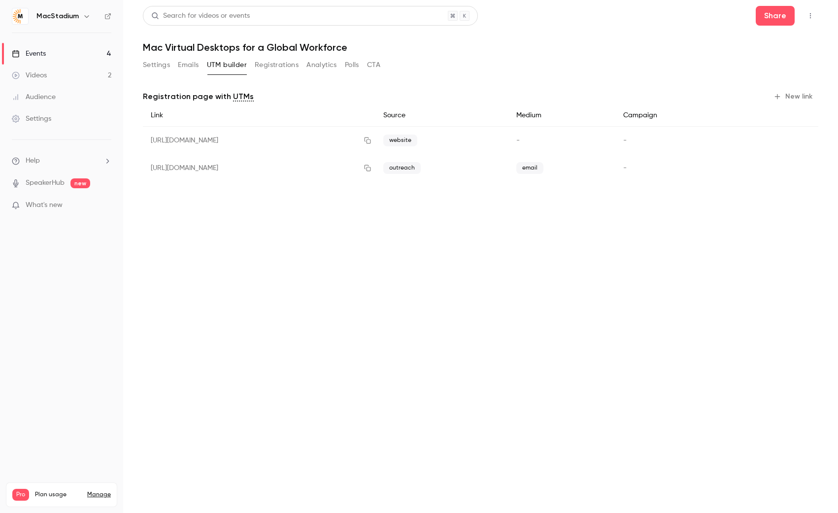
click at [273, 65] on button "Registrations" at bounding box center [277, 65] width 44 height 16
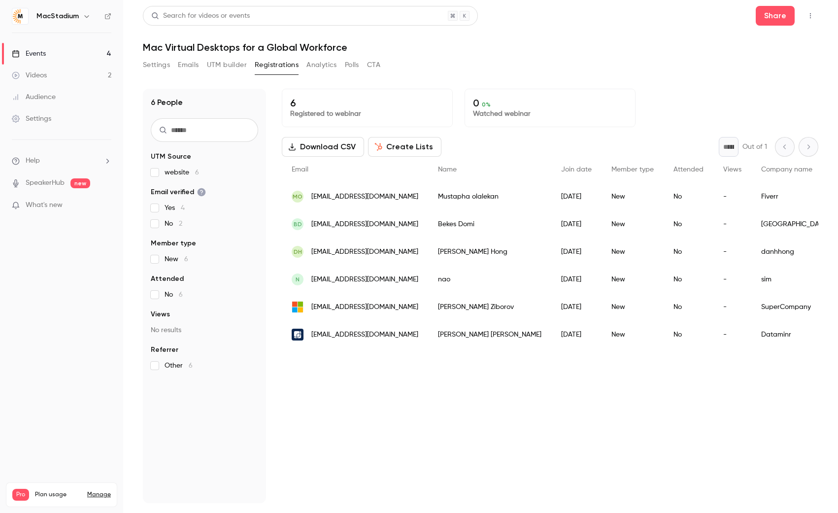
click at [310, 66] on button "Analytics" at bounding box center [321, 65] width 31 height 16
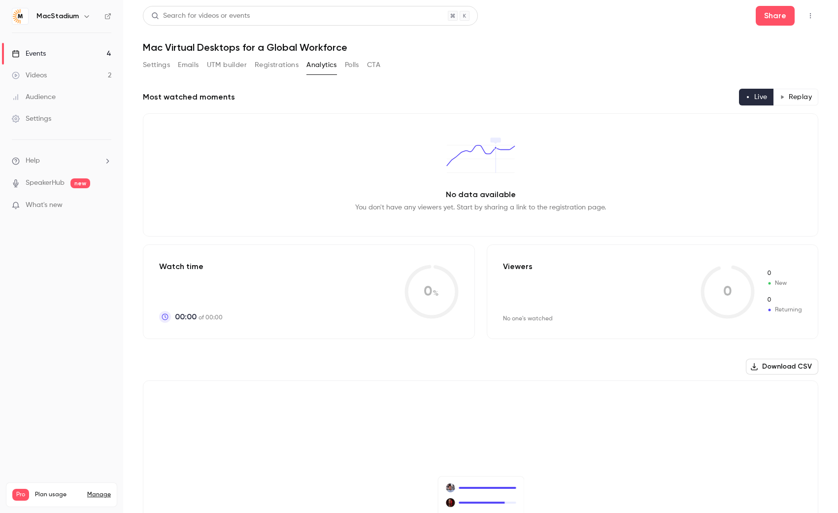
click at [348, 65] on button "Polls" at bounding box center [352, 65] width 14 height 16
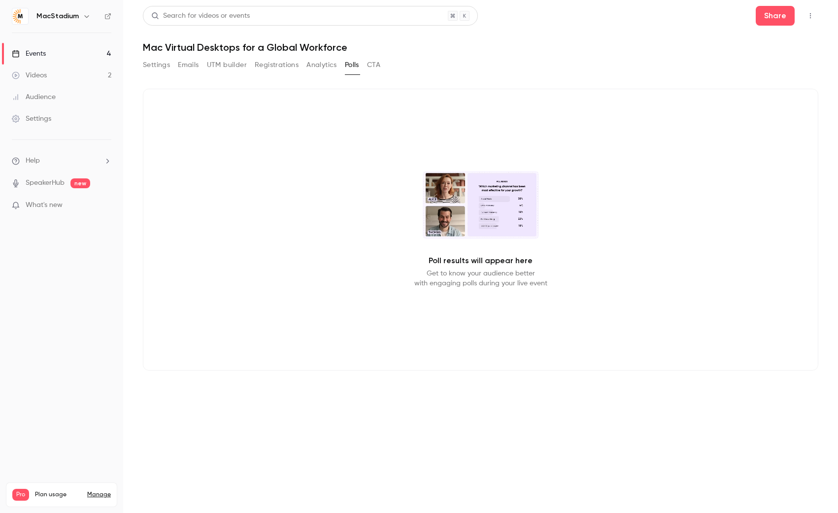
click at [371, 64] on button "CTA" at bounding box center [373, 65] width 13 height 16
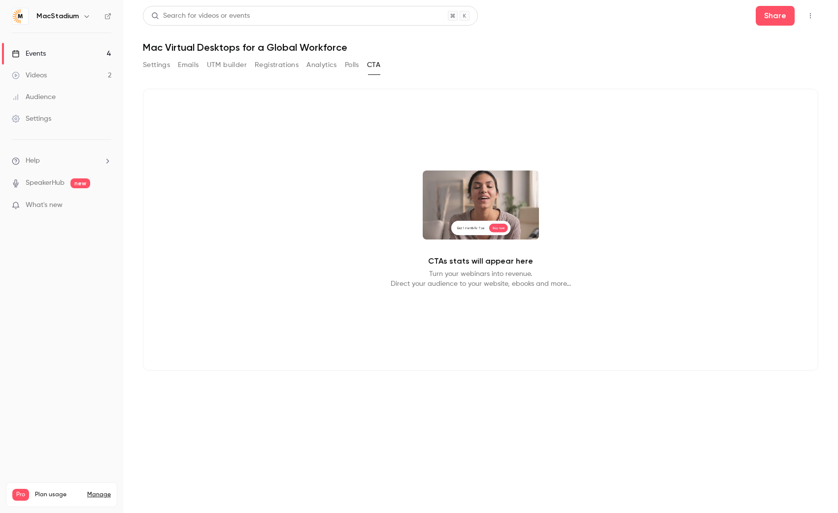
click at [164, 65] on button "Settings" at bounding box center [156, 65] width 27 height 16
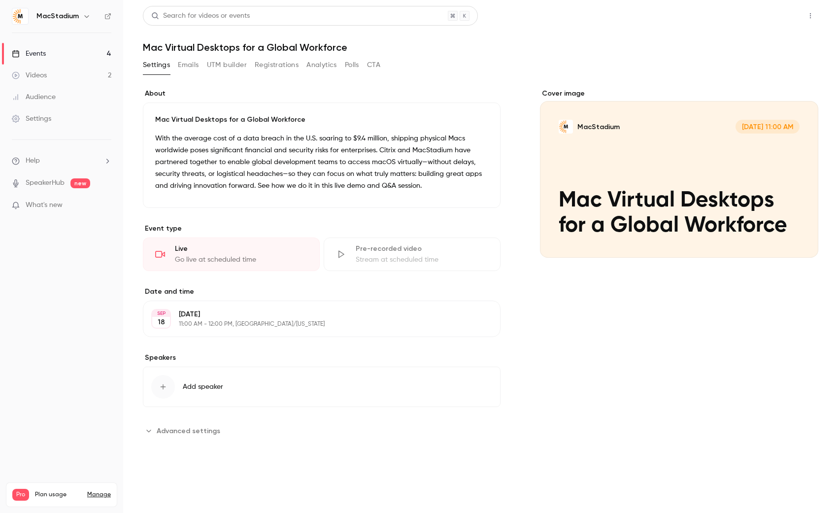
click at [771, 15] on button "Share" at bounding box center [774, 16] width 39 height 20
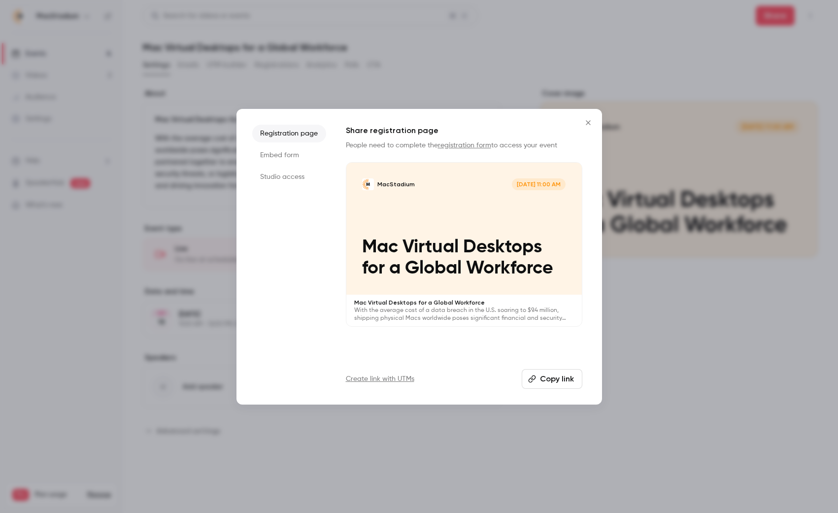
click at [554, 379] on button "Copy link" at bounding box center [551, 379] width 61 height 20
click at [584, 121] on icon "Close" at bounding box center [588, 123] width 12 height 8
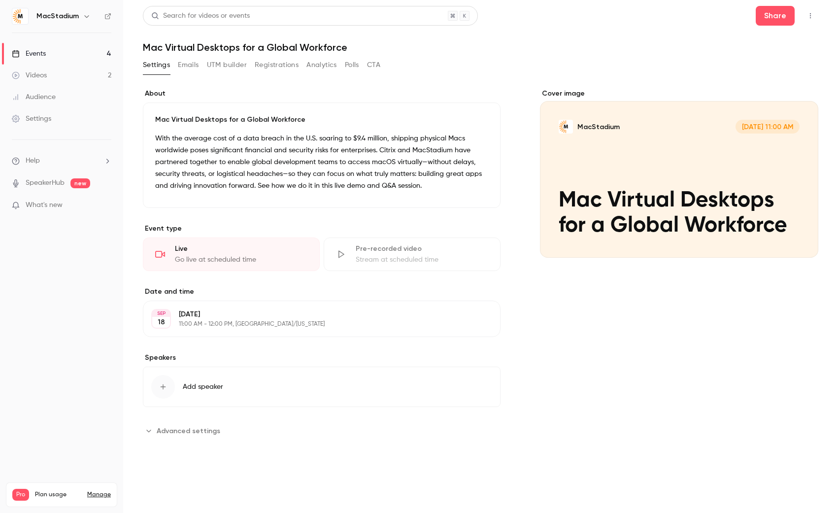
click at [396, 201] on div "Mac Virtual Desktops for a Global Workforce With the average cost of a data bre…" at bounding box center [321, 154] width 357 height 105
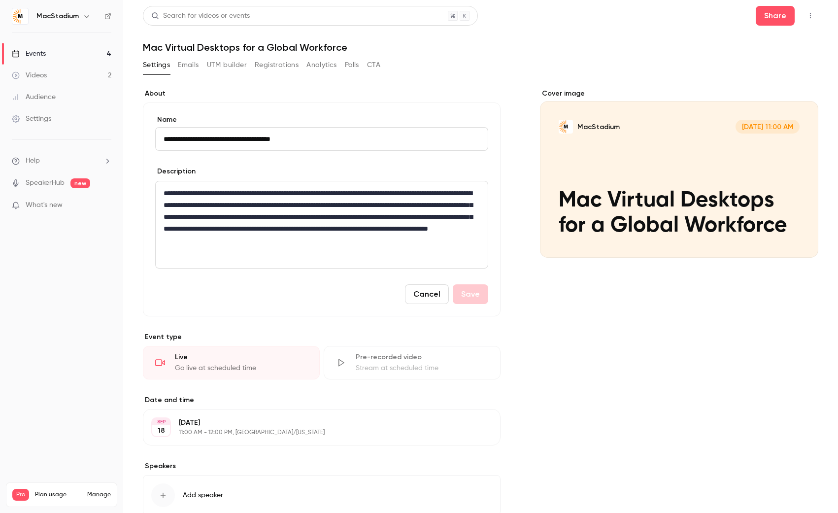
drag, startPoint x: 494, startPoint y: 180, endPoint x: 504, endPoint y: 176, distance: 10.2
click at [494, 180] on div "**********" at bounding box center [321, 209] width 357 height 214
click at [433, 296] on button "Cancel" at bounding box center [427, 294] width 44 height 20
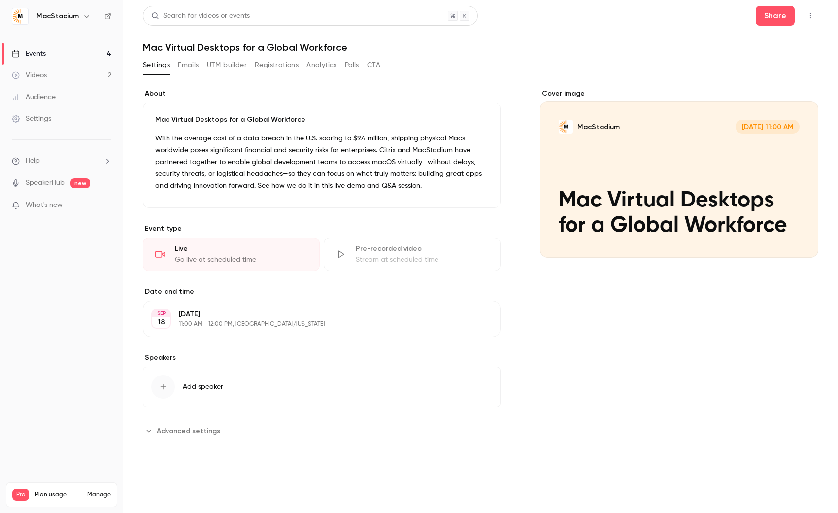
click at [602, 218] on div "Cover image" at bounding box center [679, 173] width 278 height 169
click at [0, 0] on input "MacStadium [DATE] 11:00 AM Mac Virtual Desktops for a Global Workforce" at bounding box center [0, 0] width 0 height 0
click at [228, 64] on button "UTM builder" at bounding box center [227, 65] width 40 height 16
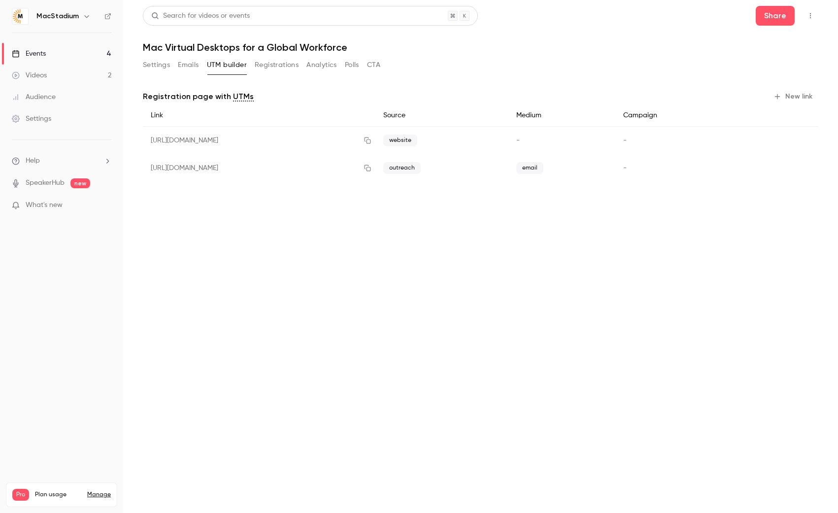
click at [223, 139] on div "[URL][DOMAIN_NAME]" at bounding box center [259, 141] width 232 height 28
click at [537, 234] on main "Search for videos or events Share Mac Virtual Desktops for a Global Workforce S…" at bounding box center [480, 256] width 714 height 513
click at [287, 67] on button "Registrations" at bounding box center [277, 65] width 44 height 16
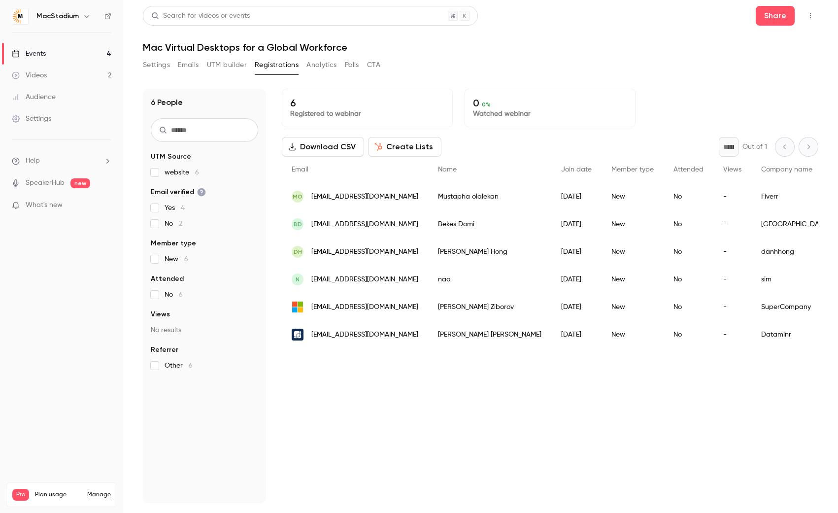
click at [148, 64] on button "Settings" at bounding box center [156, 65] width 27 height 16
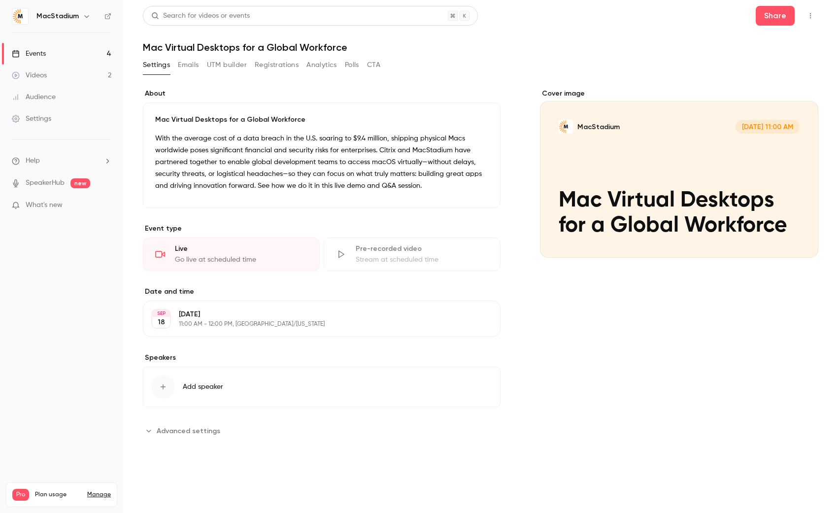
click at [40, 54] on div "Events" at bounding box center [29, 54] width 34 height 10
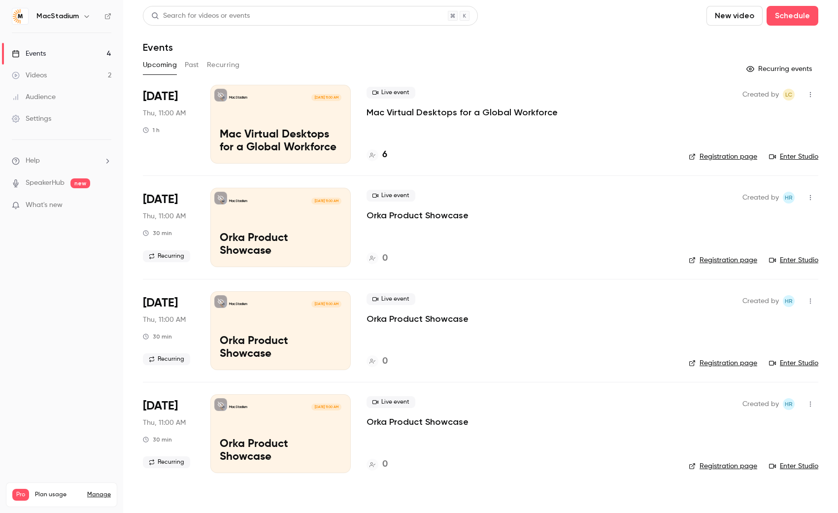
click at [438, 215] on p "Orka Product Showcase" at bounding box center [417, 215] width 102 height 12
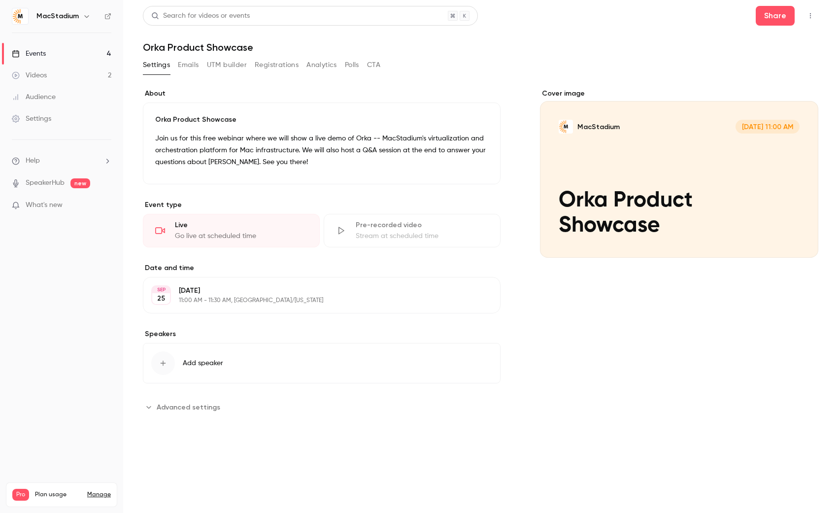
click at [223, 64] on button "UTM builder" at bounding box center [227, 65] width 40 height 16
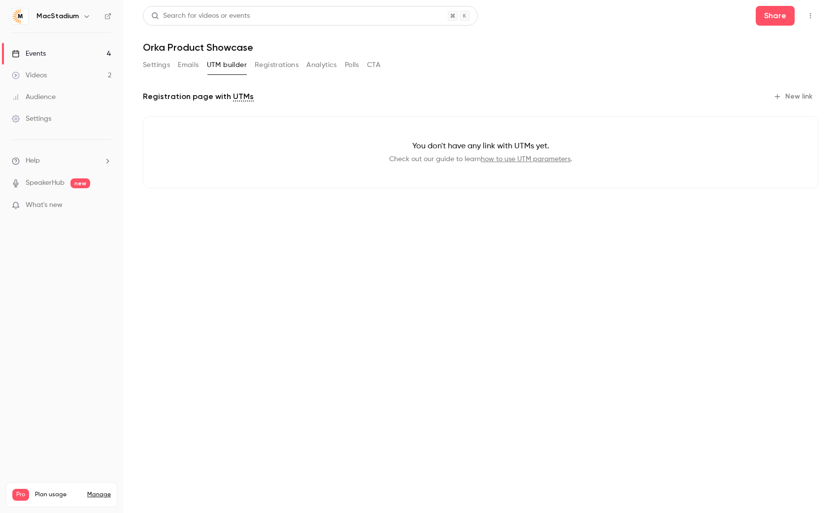
click at [152, 65] on button "Settings" at bounding box center [156, 65] width 27 height 16
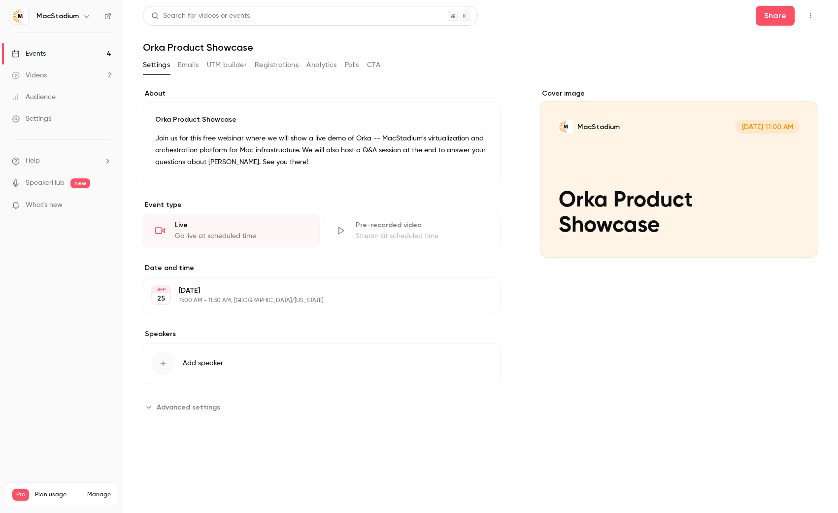
click at [56, 54] on link "Events 4" at bounding box center [61, 54] width 123 height 22
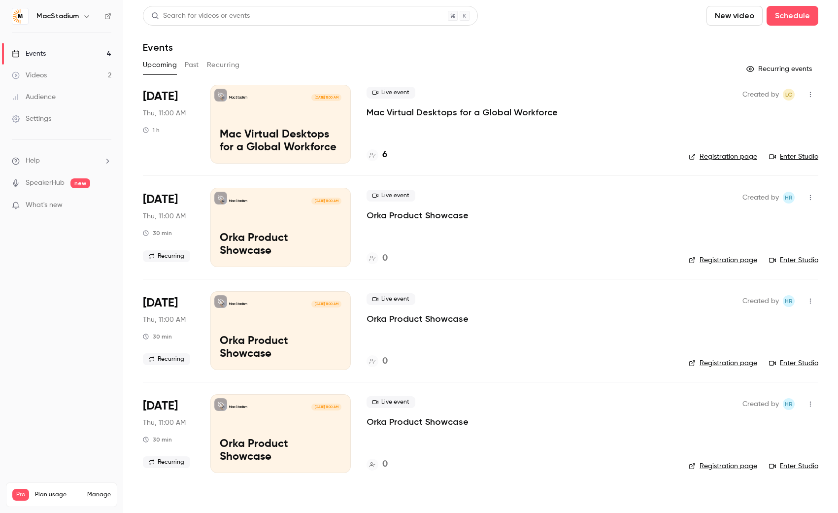
click at [221, 63] on button "Recurring" at bounding box center [223, 65] width 33 height 16
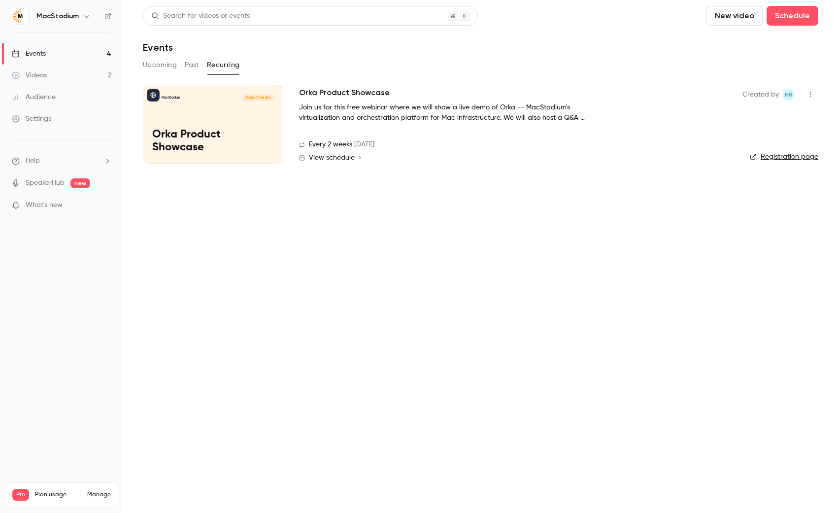
click at [792, 157] on link "Registration page" at bounding box center [783, 157] width 68 height 10
click at [369, 187] on main "Search for videos or events New video Schedule Events Upcoming Past Recurring M…" at bounding box center [480, 256] width 714 height 513
click at [41, 55] on div "Events" at bounding box center [29, 54] width 34 height 10
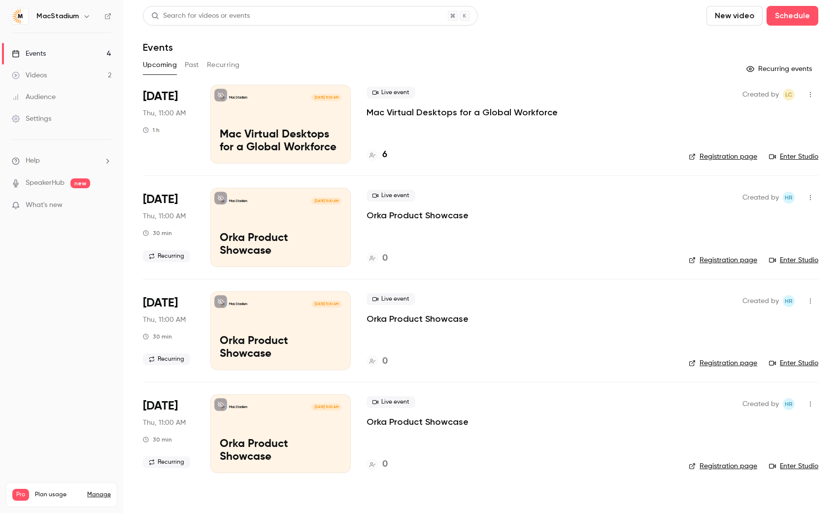
click at [475, 114] on p "Mac Virtual Desktops for a Global Workforce" at bounding box center [461, 112] width 191 height 12
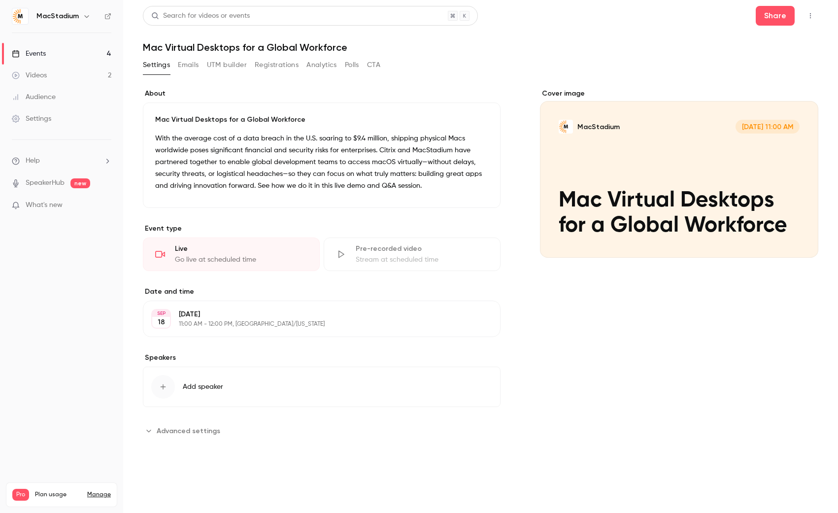
click at [226, 67] on button "UTM builder" at bounding box center [227, 65] width 40 height 16
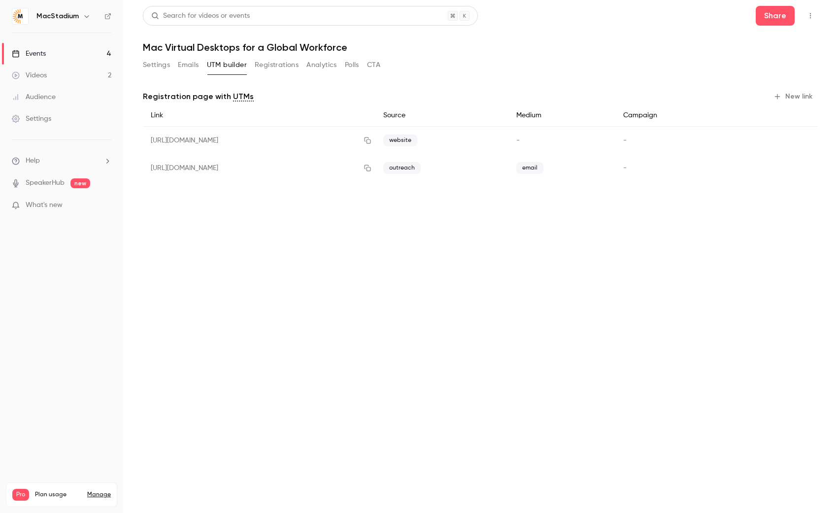
click at [784, 95] on button "New link" at bounding box center [793, 97] width 49 height 16
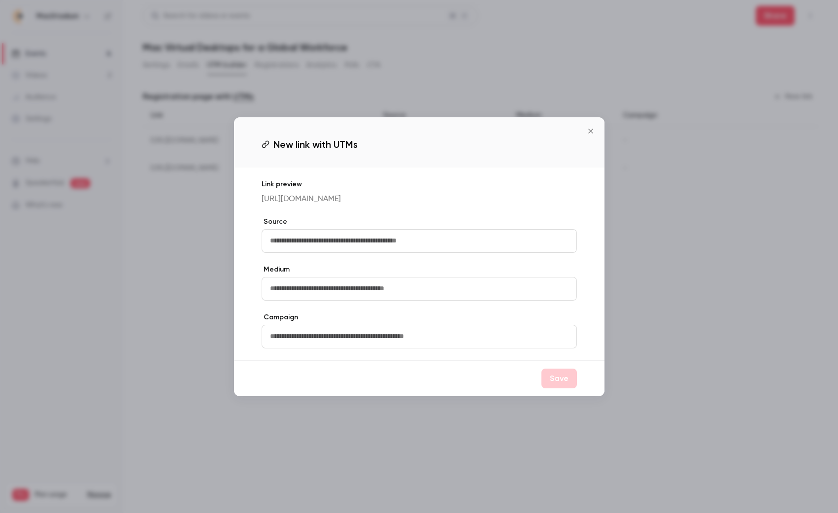
click at [344, 244] on input "text" at bounding box center [418, 241] width 315 height 24
type input "********"
type input "*"
click at [333, 335] on input "text" at bounding box center [418, 336] width 315 height 24
click at [441, 222] on label "Source" at bounding box center [418, 222] width 315 height 10
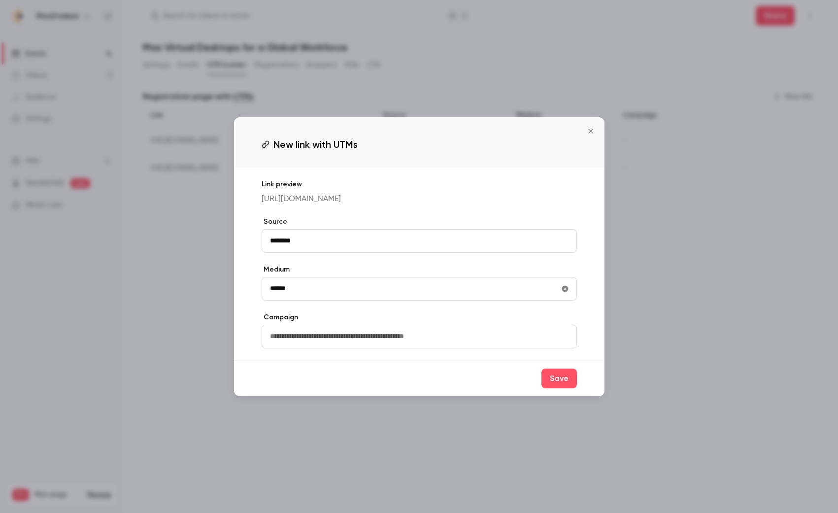
click at [277, 295] on input "******" at bounding box center [418, 289] width 315 height 24
type input "*******"
click at [553, 383] on button "Save" at bounding box center [558, 378] width 35 height 20
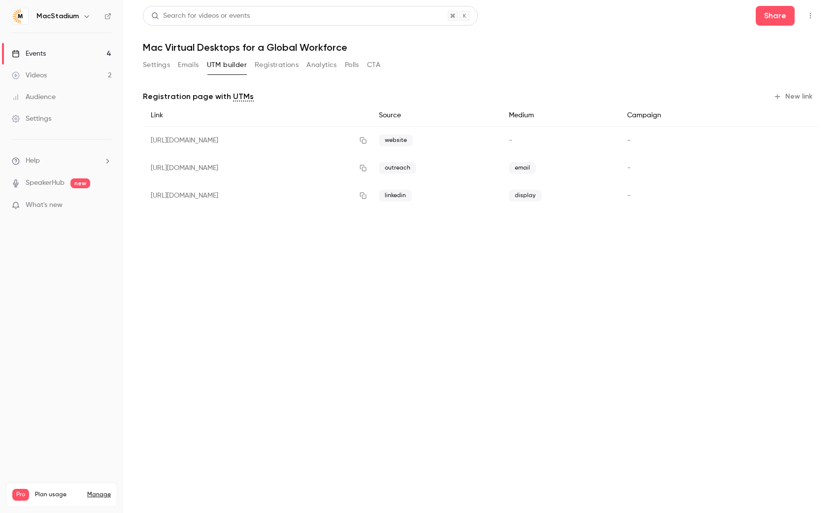
click at [630, 196] on span "-" at bounding box center [628, 195] width 3 height 7
click at [367, 196] on icon "button" at bounding box center [363, 195] width 8 height 7
click at [579, 395] on main "Search for videos or events Share Mac Virtual Desktops for a Global Workforce S…" at bounding box center [480, 256] width 714 height 513
